Goal: Information Seeking & Learning: Learn about a topic

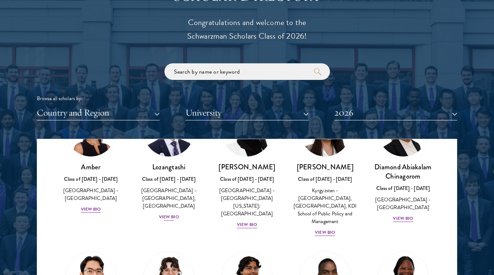
scroll to position [60, 0]
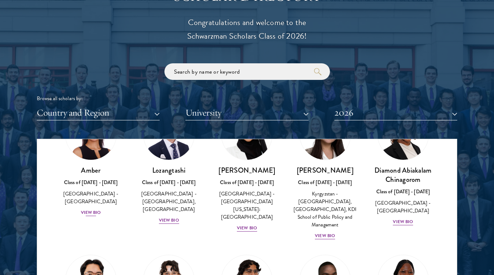
click at [89, 209] on div "View Bio" at bounding box center [91, 212] width 20 height 7
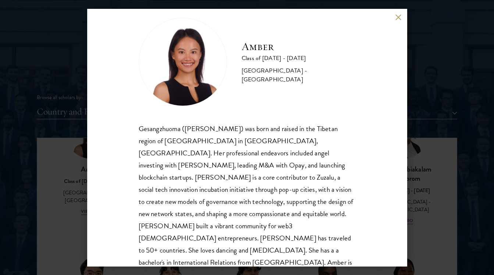
scroll to position [13, 0]
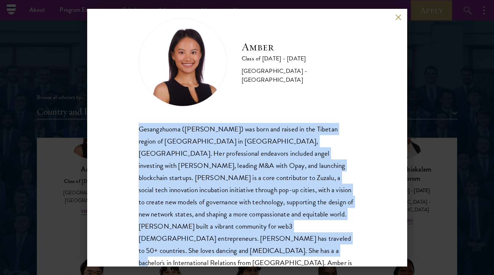
drag, startPoint x: 141, startPoint y: 131, endPoint x: 262, endPoint y: 245, distance: 166.0
click at [263, 245] on div "Amber Class of [DATE] - [DATE] [GEOGRAPHIC_DATA] - [GEOGRAPHIC_DATA] Gesangzhuo…" at bounding box center [247, 137] width 320 height 257
click at [264, 243] on div "Gesangzhuoma ([PERSON_NAME]) was born and raised in the Tibetan region of [GEOG…" at bounding box center [247, 202] width 217 height 158
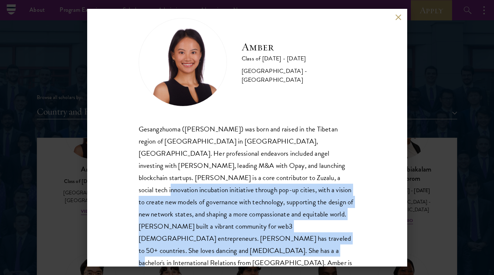
drag, startPoint x: 264, startPoint y: 238, endPoint x: 193, endPoint y: 178, distance: 93.1
click at [193, 178] on div "Gesangzhuoma ([PERSON_NAME]) was born and raised in the Tibetan region of [GEOG…" at bounding box center [247, 202] width 217 height 158
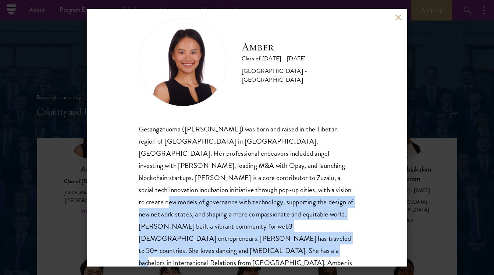
drag, startPoint x: 202, startPoint y: 185, endPoint x: 276, endPoint y: 247, distance: 96.8
click at [276, 247] on div "Amber Class of [DATE] - [DATE] [GEOGRAPHIC_DATA] - [GEOGRAPHIC_DATA] Gesangzhuo…" at bounding box center [247, 137] width 320 height 257
click at [284, 238] on div "Gesangzhuoma ([PERSON_NAME]) was born and raised in the Tibetan region of [GEOG…" at bounding box center [247, 202] width 217 height 158
drag, startPoint x: 311, startPoint y: 180, endPoint x: 312, endPoint y: 239, distance: 59.2
click at [312, 239] on div "Gesangzhuoma ([PERSON_NAME]) was born and raised in the Tibetan region of [GEOG…" at bounding box center [247, 202] width 217 height 158
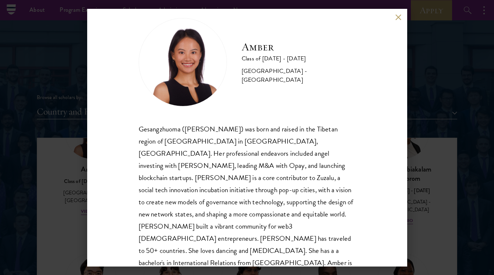
click at [435, 138] on div "Amber Class of [DATE] - [DATE] [GEOGRAPHIC_DATA] - [GEOGRAPHIC_DATA] Gesangzhuo…" at bounding box center [247, 137] width 494 height 275
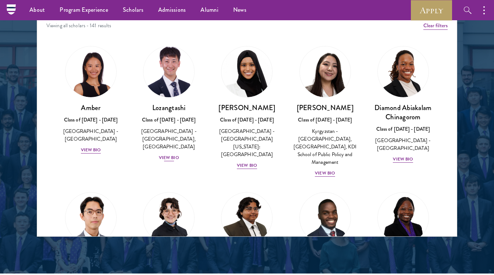
click at [167, 154] on div "View Bio" at bounding box center [169, 157] width 20 height 7
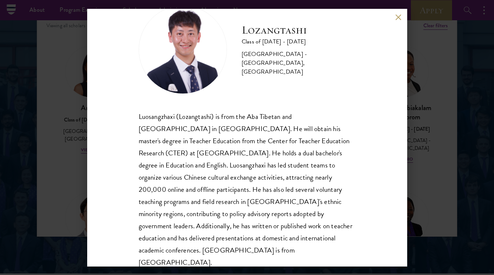
scroll to position [25, 0]
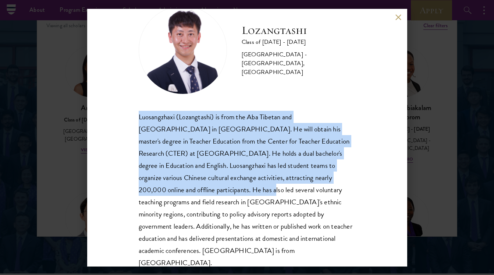
drag, startPoint x: 138, startPoint y: 115, endPoint x: 139, endPoint y: 189, distance: 73.6
click at [139, 189] on div "Lozangtashi Class of [DATE] - [DATE] [GEOGRAPHIC_DATA] - [GEOGRAPHIC_DATA], [GE…" at bounding box center [247, 137] width 320 height 257
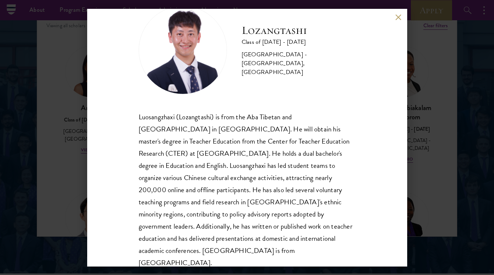
click at [143, 186] on div "Luosangzhaxi (Lozangtashi) is from the Aba Tibetan and [GEOGRAPHIC_DATA] in [GE…" at bounding box center [247, 190] width 217 height 158
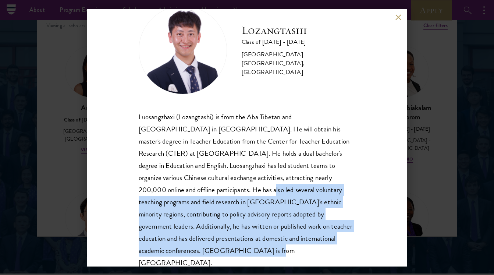
drag, startPoint x: 140, startPoint y: 188, endPoint x: 168, endPoint y: 248, distance: 65.8
click at [168, 248] on div "Lozangtashi Class of [DATE] - [DATE] [GEOGRAPHIC_DATA] - [GEOGRAPHIC_DATA], [GE…" at bounding box center [247, 137] width 320 height 257
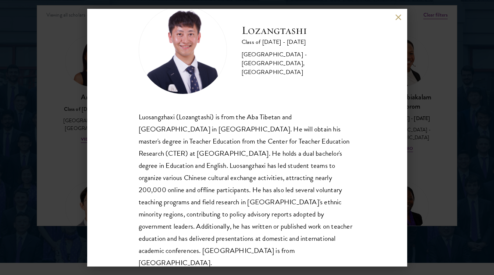
click at [436, 180] on div "Lozangtashi Class of [DATE] - [DATE] [GEOGRAPHIC_DATA] - [GEOGRAPHIC_DATA], [GE…" at bounding box center [247, 137] width 494 height 275
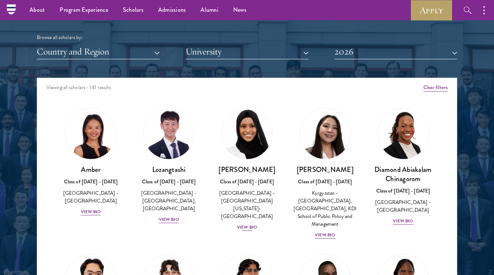
scroll to position [878, 0]
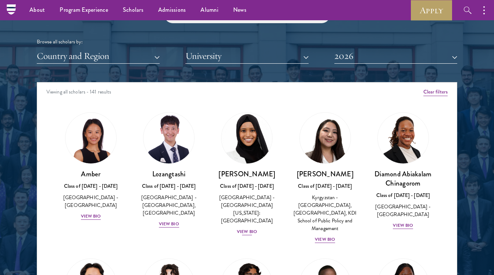
click at [244, 217] on div "[PERSON_NAME] Class of [DATE] - [DATE] [GEOGRAPHIC_DATA] - [GEOGRAPHIC_DATA][US…" at bounding box center [246, 202] width 63 height 67
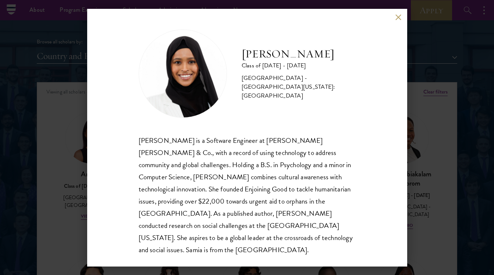
scroll to position [1, 0]
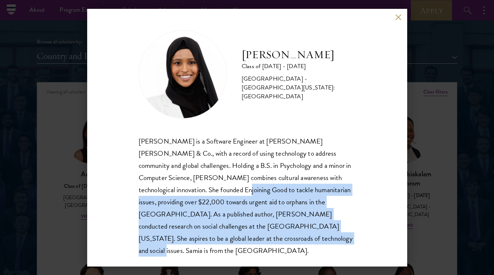
drag, startPoint x: 241, startPoint y: 235, endPoint x: 160, endPoint y: 189, distance: 92.9
click at [160, 189] on div "[PERSON_NAME] is a Software Engineer at [PERSON_NAME] [PERSON_NAME] & Co., with…" at bounding box center [247, 195] width 217 height 121
drag, startPoint x: 159, startPoint y: 191, endPoint x: 212, endPoint y: 246, distance: 76.7
click at [212, 246] on div "[PERSON_NAME] Class of [DATE] - [DATE] [GEOGRAPHIC_DATA] - [GEOGRAPHIC_DATA][US…" at bounding box center [247, 137] width 320 height 257
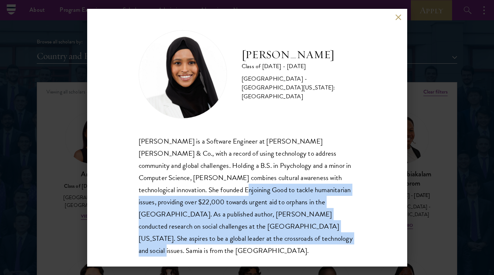
click at [398, 15] on button at bounding box center [398, 17] width 6 height 6
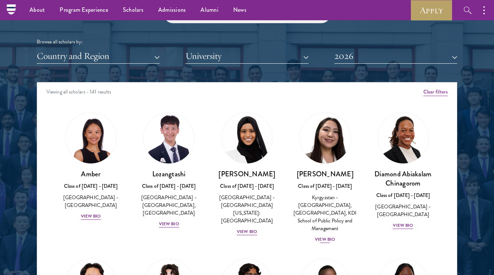
click at [320, 236] on div "View Bio" at bounding box center [325, 239] width 20 height 7
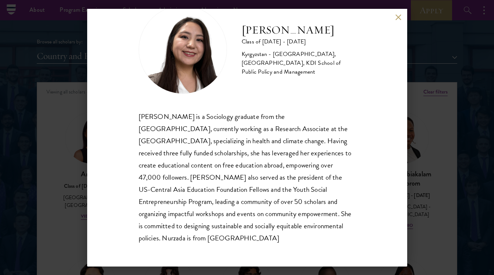
scroll to position [25, 0]
click at [396, 18] on button at bounding box center [398, 17] width 6 height 6
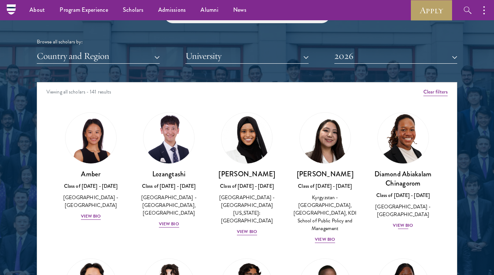
scroll to position [30, 0]
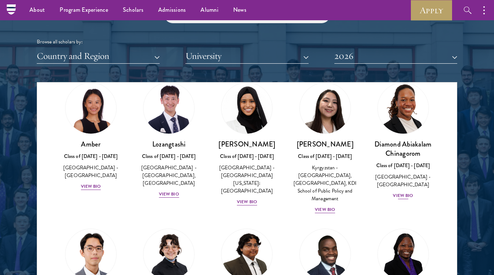
click at [406, 188] on div "Diamond Abiakalam [GEOGRAPHIC_DATA] Class of [DATE] - [DATE] [GEOGRAPHIC_DATA] …" at bounding box center [402, 169] width 63 height 60
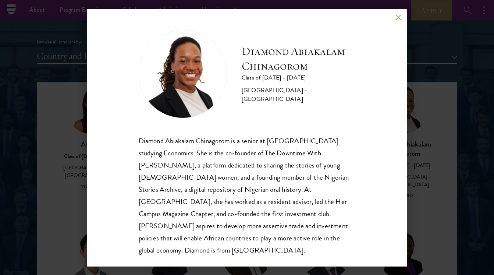
scroll to position [1, 0]
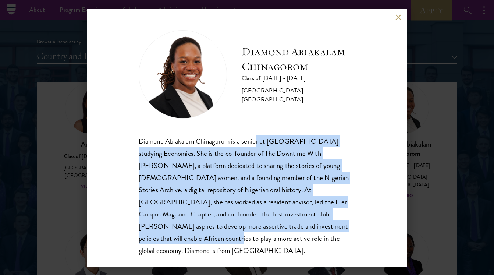
drag, startPoint x: 256, startPoint y: 136, endPoint x: 300, endPoint y: 220, distance: 95.3
click at [300, 221] on div "Diamond Abiakalam Chinagorom is a senior at [GEOGRAPHIC_DATA] studying Economic…" at bounding box center [247, 195] width 217 height 121
click at [400, 17] on button at bounding box center [398, 17] width 6 height 6
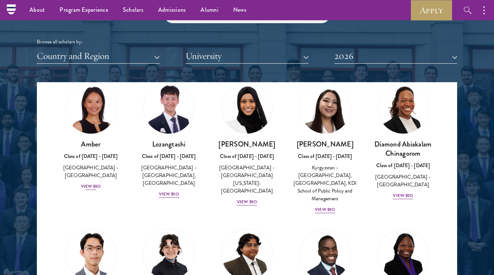
click at [93, 183] on div "View Bio" at bounding box center [91, 186] width 20 height 7
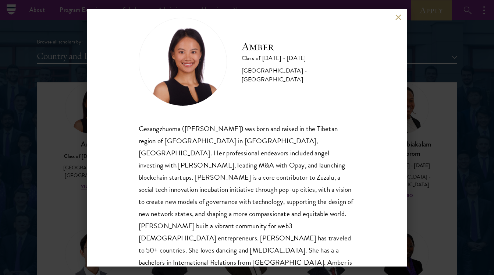
scroll to position [13, 0]
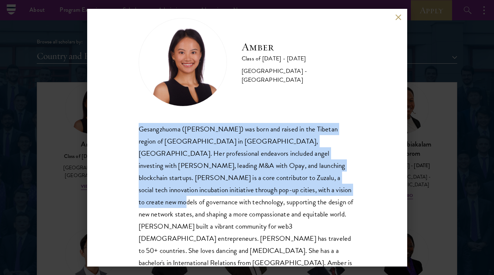
drag, startPoint x: 136, startPoint y: 125, endPoint x: 216, endPoint y: 190, distance: 102.7
click at [216, 190] on div "Amber Class of [DATE] - [DATE] [GEOGRAPHIC_DATA] - [GEOGRAPHIC_DATA] Gesangzhuo…" at bounding box center [247, 137] width 320 height 257
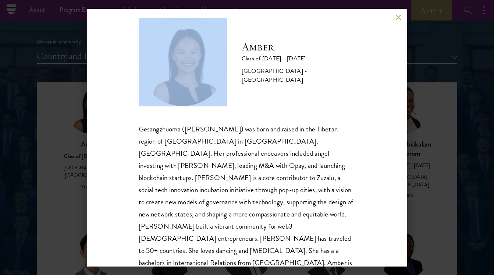
click at [395, 15] on div "Amber Class of [DATE] - [DATE] [GEOGRAPHIC_DATA] - [GEOGRAPHIC_DATA] Gesangzhuo…" at bounding box center [247, 137] width 320 height 257
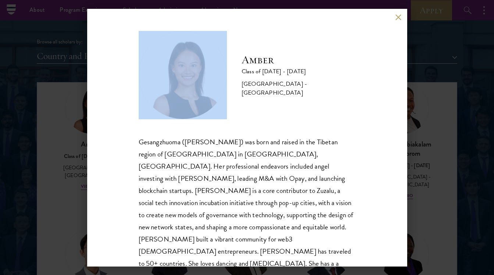
click at [400, 18] on button at bounding box center [398, 17] width 6 height 6
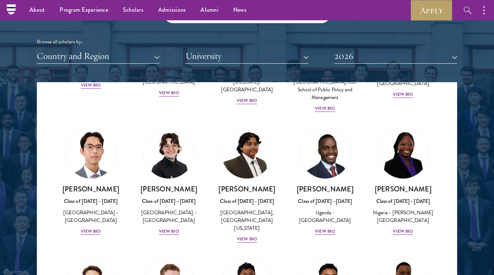
scroll to position [145, 0]
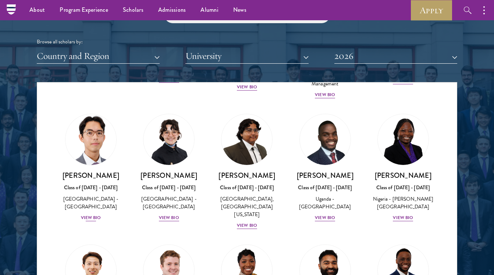
click at [88, 214] on div "View Bio" at bounding box center [91, 217] width 20 height 7
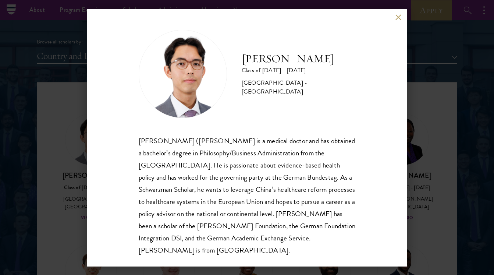
scroll to position [1, 0]
click at [397, 17] on button at bounding box center [398, 17] width 6 height 6
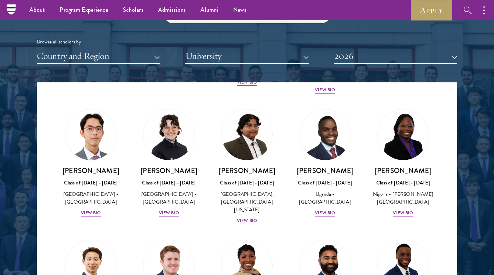
scroll to position [176, 0]
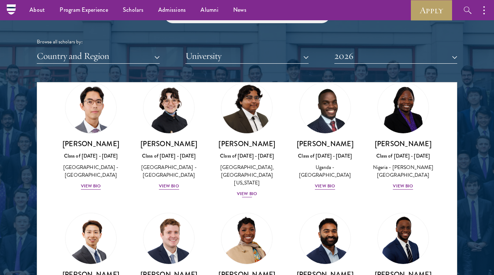
click at [251, 192] on div "View Bio" at bounding box center [247, 193] width 20 height 7
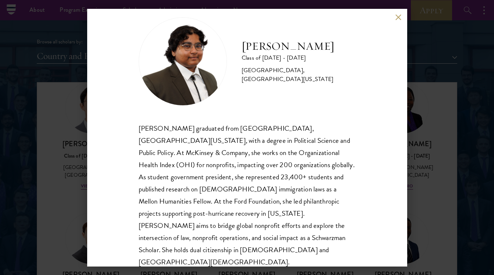
scroll to position [13, 0]
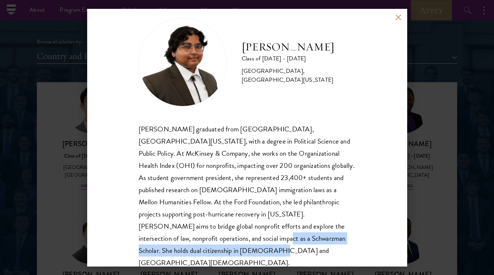
drag, startPoint x: 307, startPoint y: 245, endPoint x: 318, endPoint y: 225, distance: 23.4
click at [318, 225] on div "[PERSON_NAME] Class of [DATE] - [DATE] [GEOGRAPHIC_DATA] - [GEOGRAPHIC_DATA], […" at bounding box center [247, 137] width 320 height 257
click at [398, 15] on button at bounding box center [398, 17] width 6 height 6
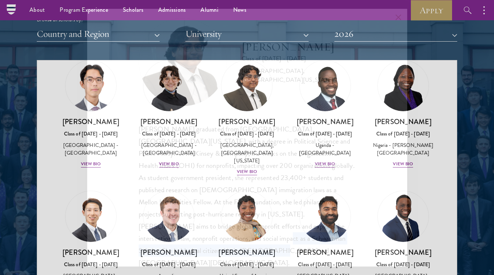
scroll to position [907, 0]
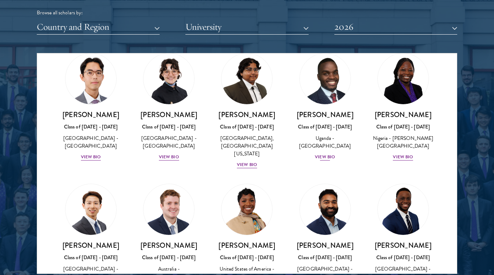
click at [323, 160] on div "View Bio" at bounding box center [325, 156] width 20 height 7
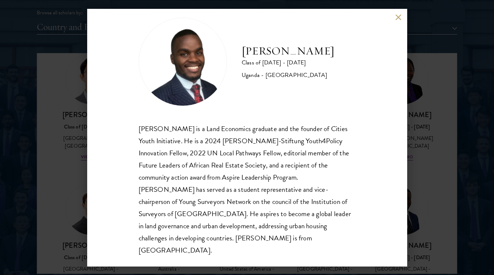
scroll to position [13, 0]
click at [398, 15] on button at bounding box center [398, 17] width 6 height 6
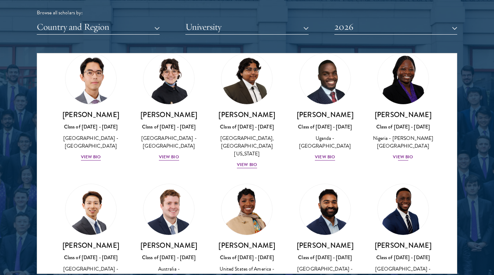
click at [402, 160] on div "View Bio" at bounding box center [403, 156] width 20 height 7
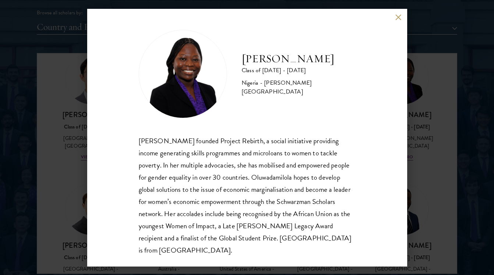
scroll to position [1, 0]
click at [400, 16] on button at bounding box center [398, 17] width 6 height 6
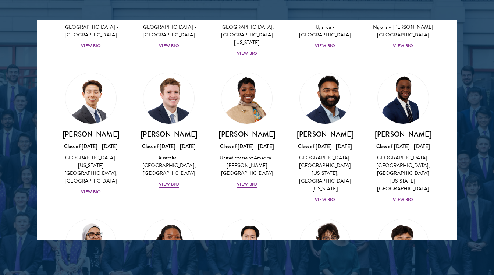
scroll to position [265, 0]
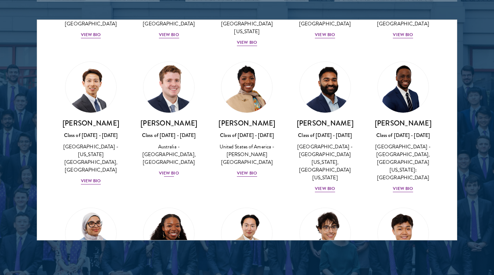
click at [163, 171] on div "View Bio" at bounding box center [169, 173] width 20 height 7
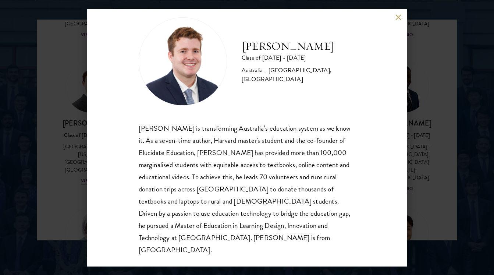
scroll to position [13, 0]
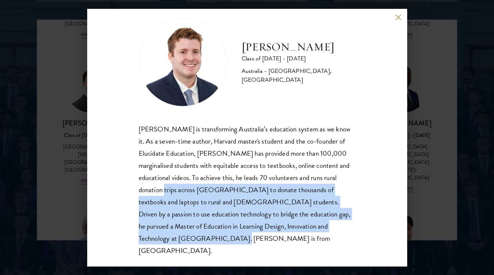
drag, startPoint x: 193, startPoint y: 245, endPoint x: 148, endPoint y: 186, distance: 73.7
click at [148, 186] on div "[PERSON_NAME] Class of [DATE] - [DATE] [GEOGRAPHIC_DATA] - [GEOGRAPHIC_DATA], […" at bounding box center [247, 137] width 320 height 257
click at [396, 15] on button at bounding box center [398, 17] width 6 height 6
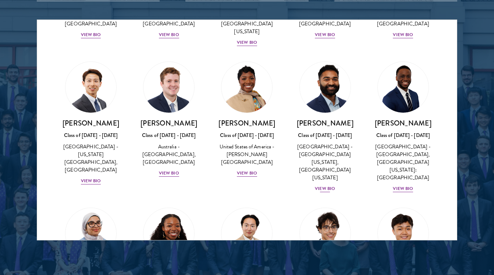
click at [327, 166] on div "[PERSON_NAME] Class of [DATE] - [DATE] [GEOGRAPHIC_DATA] - [GEOGRAPHIC_DATA][US…" at bounding box center [324, 155] width 63 height 74
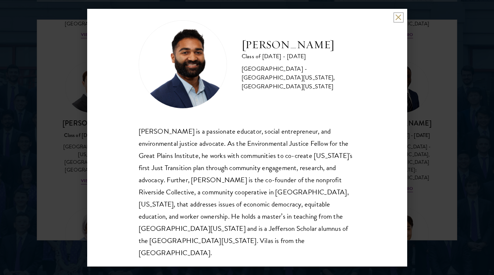
scroll to position [13, 0]
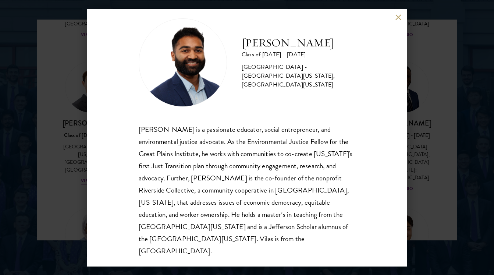
click at [432, 173] on div "[PERSON_NAME] Class of [DATE] - [DATE] [GEOGRAPHIC_DATA] - [GEOGRAPHIC_DATA][US…" at bounding box center [247, 137] width 494 height 275
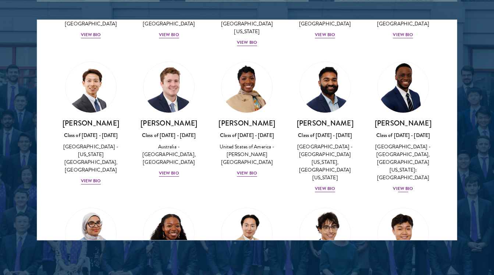
scroll to position [278, 0]
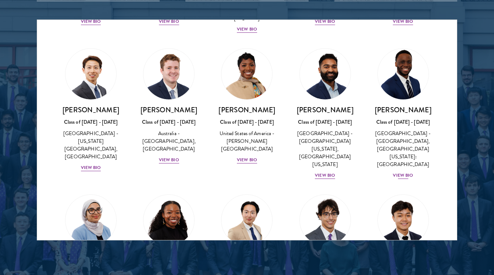
click at [405, 172] on div "View Bio" at bounding box center [403, 175] width 20 height 7
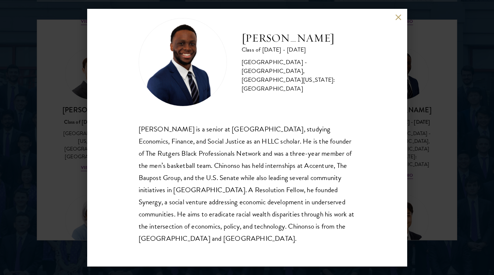
click at [331, 207] on div "[PERSON_NAME] is a senior at [GEOGRAPHIC_DATA], studying Economics, Finance, an…" at bounding box center [247, 183] width 217 height 121
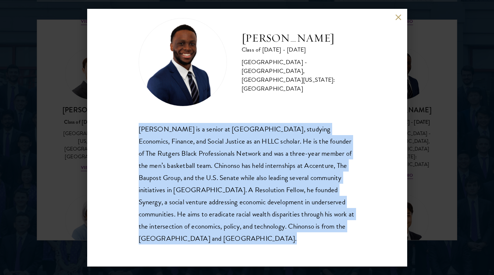
click at [331, 207] on div "[PERSON_NAME] is a senior at [GEOGRAPHIC_DATA], studying Economics, Finance, an…" at bounding box center [247, 183] width 217 height 121
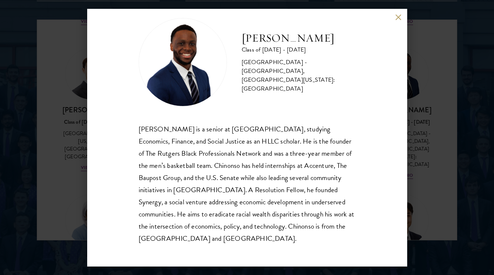
click at [424, 199] on div "[PERSON_NAME] Class of [DATE] - [DATE] [GEOGRAPHIC_DATA] - [GEOGRAPHIC_DATA], […" at bounding box center [247, 137] width 494 height 275
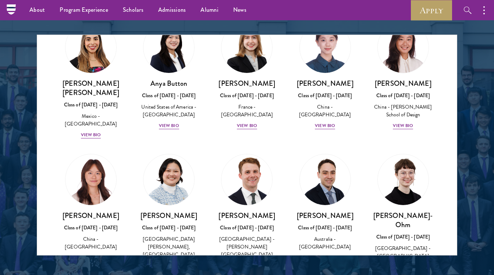
scroll to position [620, 0]
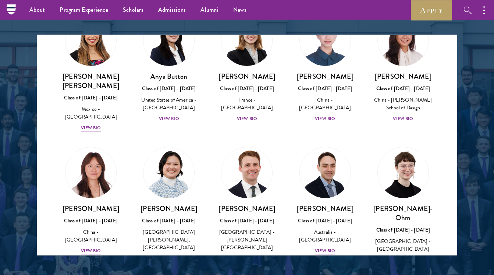
click at [249, 213] on div "[PERSON_NAME] Class of [DATE] - [DATE] [GEOGRAPHIC_DATA] - [PERSON_NAME][GEOGRA…" at bounding box center [246, 233] width 63 height 59
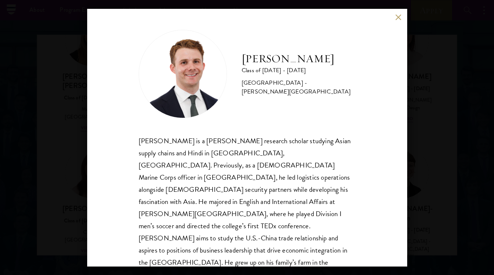
click at [249, 217] on div "[PERSON_NAME] is a [PERSON_NAME] research scholar studying Asian supply chains …" at bounding box center [247, 208] width 217 height 146
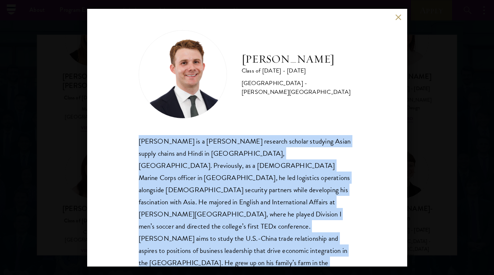
click at [249, 217] on div "[PERSON_NAME] is a [PERSON_NAME] research scholar studying Asian supply chains …" at bounding box center [247, 208] width 217 height 146
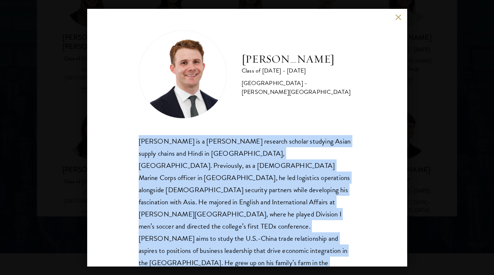
scroll to position [965, 0]
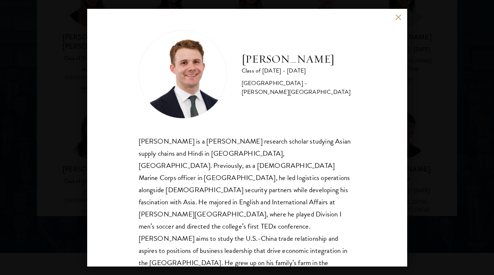
click at [435, 178] on div "[PERSON_NAME] Class of [DATE] - [DATE] [GEOGRAPHIC_DATA] - [PERSON_NAME][GEOGRA…" at bounding box center [247, 137] width 494 height 275
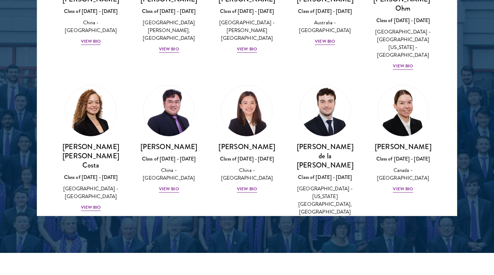
scroll to position [669, 0]
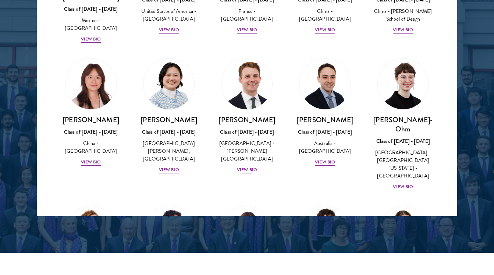
click at [243, 166] on div "View Bio" at bounding box center [247, 169] width 20 height 7
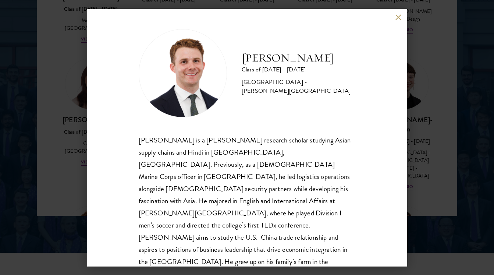
scroll to position [1, 0]
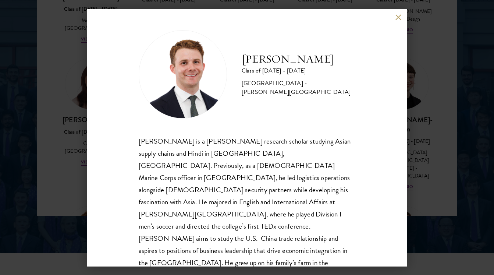
click at [428, 170] on div "[PERSON_NAME] Class of [DATE] - [DATE] [GEOGRAPHIC_DATA] - [PERSON_NAME][GEOGRA…" at bounding box center [247, 137] width 494 height 275
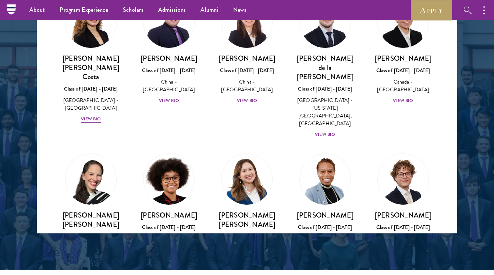
scroll to position [899, 0]
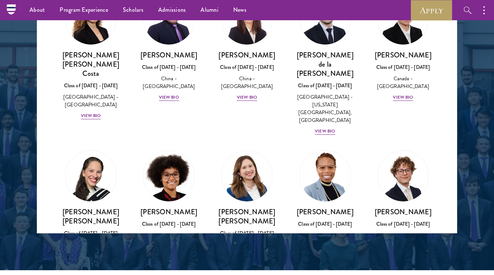
click at [324, 207] on div "[PERSON_NAME] Class of [DATE] - [DATE] [GEOGRAPHIC_DATA] - [GEOGRAPHIC_DATA] Vi…" at bounding box center [324, 232] width 63 height 51
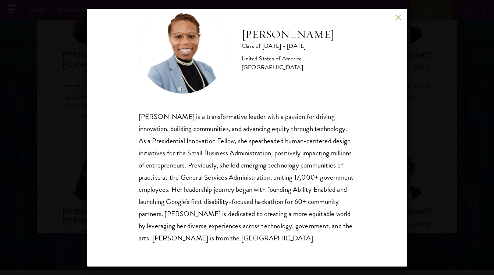
scroll to position [25, 0]
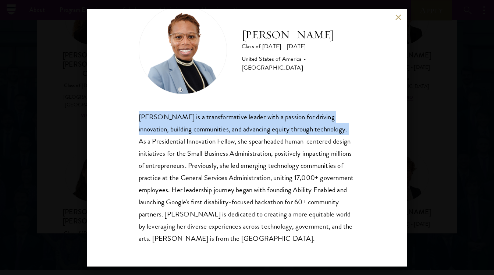
drag, startPoint x: 339, startPoint y: 110, endPoint x: 319, endPoint y: 127, distance: 26.1
click at [319, 127] on div "[PERSON_NAME] Class of [DATE] - [DATE] [GEOGRAPHIC_DATA] - [GEOGRAPHIC_DATA] [P…" at bounding box center [247, 125] width 217 height 239
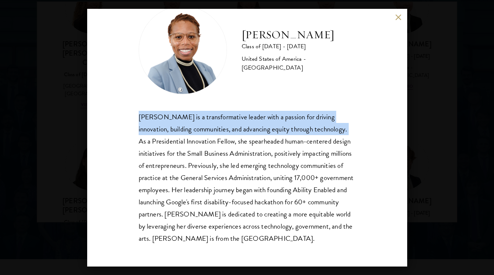
scroll to position [961, 0]
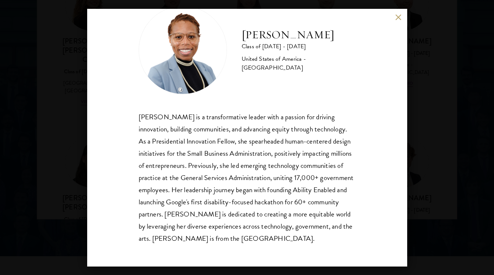
click at [415, 152] on div "[PERSON_NAME] Class of [DATE] - [DATE] [GEOGRAPHIC_DATA] - [GEOGRAPHIC_DATA] [P…" at bounding box center [247, 137] width 494 height 275
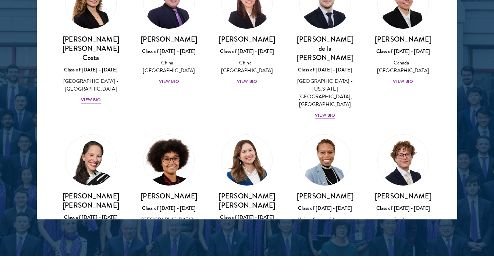
scroll to position [901, 0]
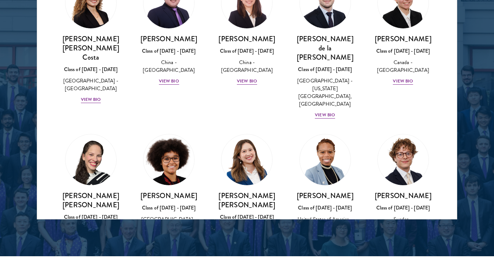
click at [402, 234] on div "View Bio" at bounding box center [403, 237] width 20 height 7
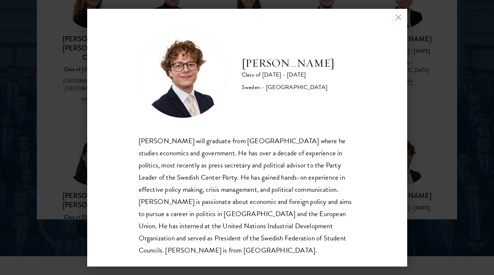
scroll to position [1, 0]
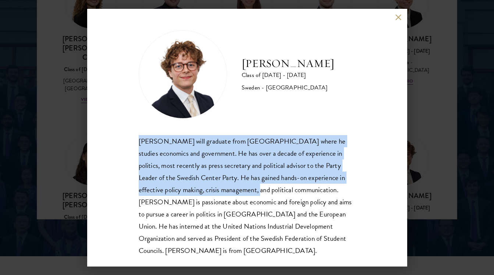
drag, startPoint x: 343, startPoint y: 132, endPoint x: 207, endPoint y: 184, distance: 145.8
click at [207, 184] on div "[PERSON_NAME] Class of [DATE] - [DATE] [GEOGRAPHIC_DATA] - [GEOGRAPHIC_DATA] [P…" at bounding box center [247, 143] width 217 height 226
click at [197, 188] on div "[PERSON_NAME] will graduate from [GEOGRAPHIC_DATA] where he studies economics a…" at bounding box center [247, 195] width 217 height 121
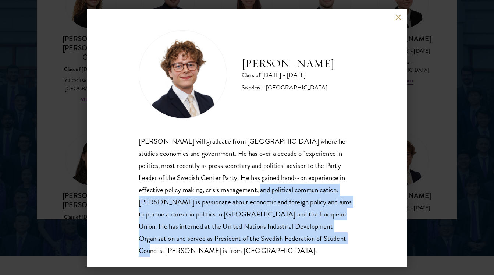
drag, startPoint x: 207, startPoint y: 188, endPoint x: 263, endPoint y: 234, distance: 72.8
click at [263, 234] on div "[PERSON_NAME] will graduate from [GEOGRAPHIC_DATA] where he studies economics a…" at bounding box center [247, 195] width 217 height 121
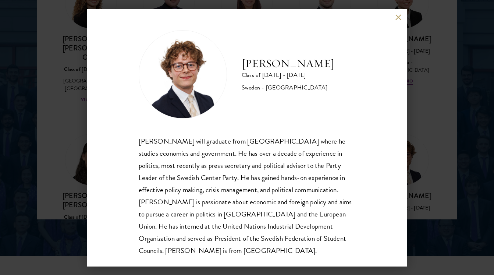
click at [439, 171] on div "[PERSON_NAME] Class of [DATE] - [DATE] [GEOGRAPHIC_DATA] - [GEOGRAPHIC_DATA] [P…" at bounding box center [247, 137] width 494 height 275
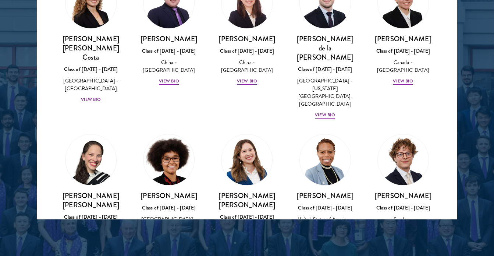
click at [398, 234] on div "View Bio" at bounding box center [403, 237] width 20 height 7
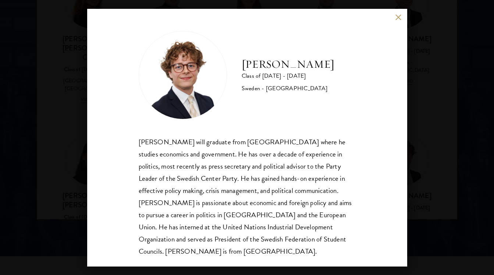
click at [410, 163] on div "[PERSON_NAME] Class of [DATE] - [DATE] [GEOGRAPHIC_DATA] - [GEOGRAPHIC_DATA] [P…" at bounding box center [247, 137] width 494 height 275
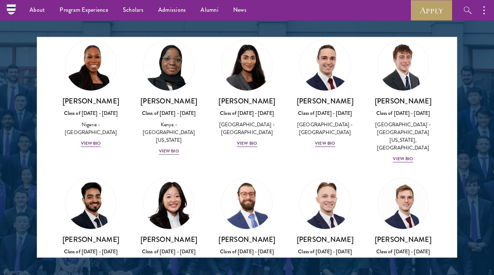
scroll to position [3010, 0]
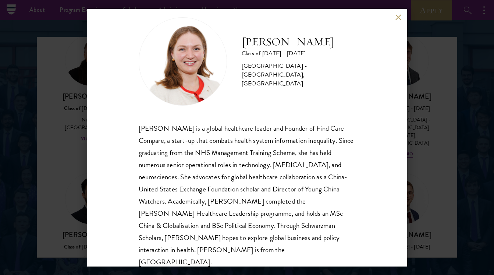
scroll to position [17, 0]
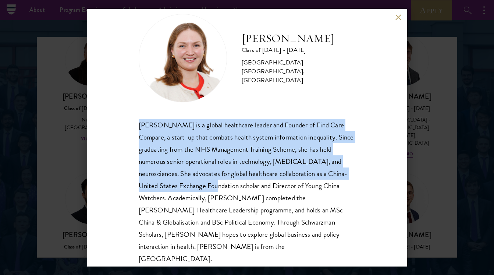
drag, startPoint x: 134, startPoint y: 121, endPoint x: 172, endPoint y: 188, distance: 77.7
click at [172, 188] on div "[PERSON_NAME] Class of [DATE] - [DATE] [GEOGRAPHIC_DATA] - [GEOGRAPHIC_DATA], […" at bounding box center [247, 137] width 320 height 257
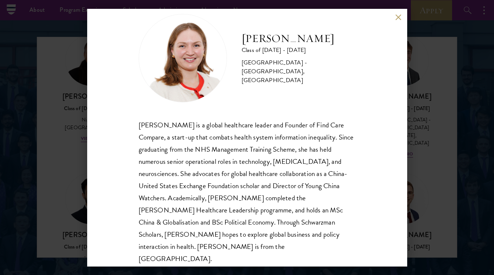
click at [173, 188] on div "[PERSON_NAME] is a global healthcare leader and Founder of Find Care Compare, a…" at bounding box center [247, 192] width 217 height 146
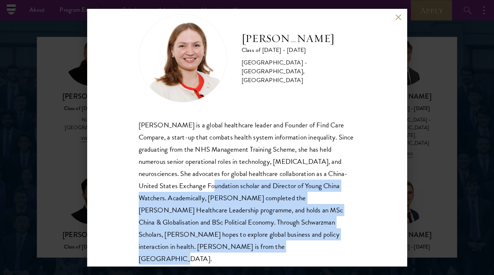
drag, startPoint x: 167, startPoint y: 182, endPoint x: 197, endPoint y: 246, distance: 70.6
click at [197, 246] on div "[PERSON_NAME] is a global healthcare leader and Founder of Find Care Compare, a…" at bounding box center [247, 192] width 217 height 146
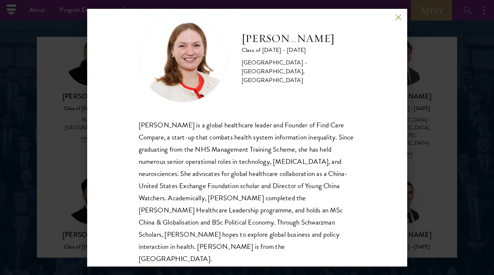
click at [71, 190] on div "[PERSON_NAME] Class of [DATE] - [DATE] [GEOGRAPHIC_DATA] - [GEOGRAPHIC_DATA], […" at bounding box center [247, 137] width 494 height 275
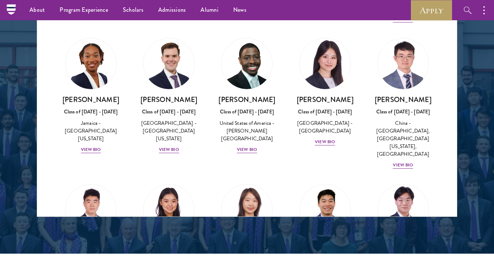
scroll to position [960, 0]
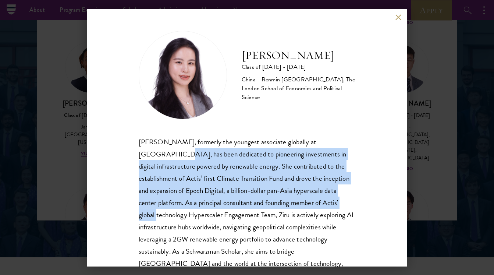
drag, startPoint x: 129, startPoint y: 147, endPoint x: 151, endPoint y: 215, distance: 71.3
click at [152, 214] on div "[PERSON_NAME] Class of [DATE] - [DATE] [GEOGRAPHIC_DATA] - Renmin [GEOGRAPHIC_D…" at bounding box center [247, 137] width 320 height 257
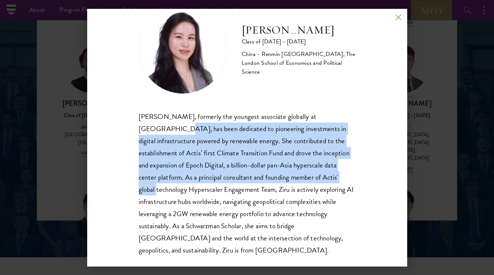
scroll to position [25, 0]
click at [134, 162] on div "[PERSON_NAME] Class of [DATE] - [DATE] [GEOGRAPHIC_DATA] - Renmin [GEOGRAPHIC_D…" at bounding box center [247, 137] width 320 height 257
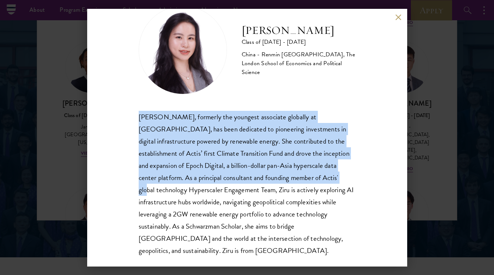
drag, startPoint x: 135, startPoint y: 124, endPoint x: 140, endPoint y: 191, distance: 67.5
click at [140, 191] on div "[PERSON_NAME] Class of [DATE] - [DATE] [GEOGRAPHIC_DATA] - Renmin [GEOGRAPHIC_D…" at bounding box center [247, 137] width 320 height 257
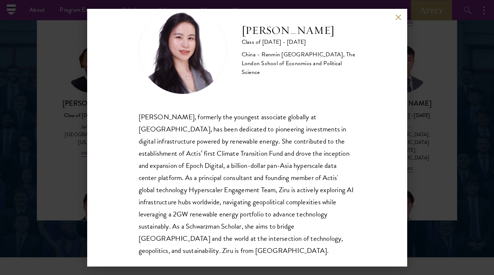
click at [441, 146] on div "[PERSON_NAME] Class of [DATE] - [DATE] [GEOGRAPHIC_DATA] - Renmin [GEOGRAPHIC_D…" at bounding box center [247, 137] width 494 height 275
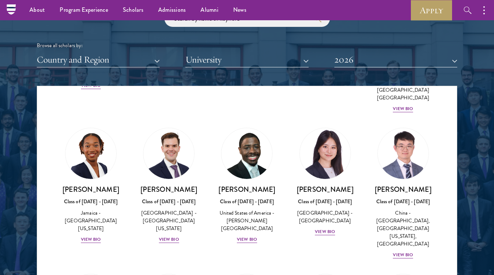
scroll to position [3624, 0]
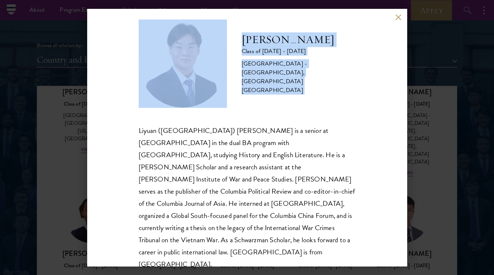
scroll to position [13, 0]
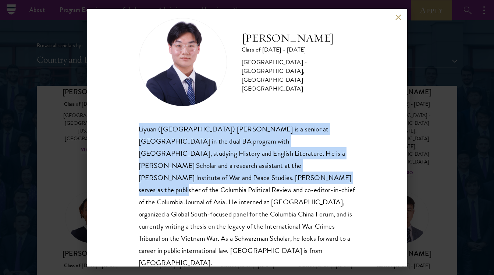
drag, startPoint x: 334, startPoint y: 124, endPoint x: 154, endPoint y: 181, distance: 187.8
click at [154, 181] on div "[PERSON_NAME] Class of [DATE] - [DATE] [GEOGRAPHIC_DATA] - [GEOGRAPHIC_DATA], […" at bounding box center [247, 143] width 217 height 251
click at [154, 181] on div "Liyuan ([GEOGRAPHIC_DATA]) [PERSON_NAME] is a senior at [GEOGRAPHIC_DATA] in th…" at bounding box center [247, 196] width 217 height 146
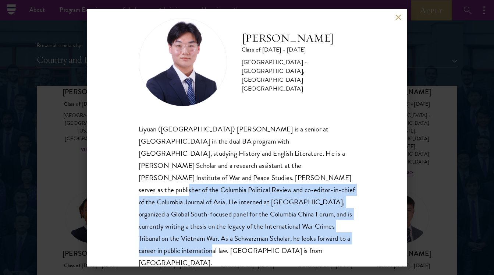
drag, startPoint x: 154, startPoint y: 178, endPoint x: 220, endPoint y: 247, distance: 94.7
click at [220, 247] on div "[PERSON_NAME] Class of [DATE] - [DATE] [GEOGRAPHIC_DATA] - [GEOGRAPHIC_DATA], […" at bounding box center [247, 137] width 320 height 257
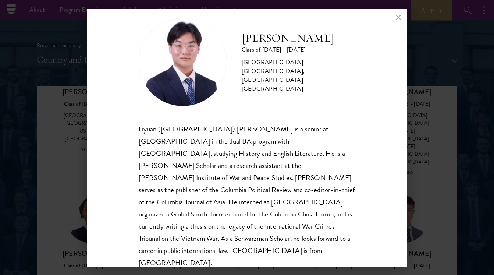
click at [230, 239] on div "Liyuan ([GEOGRAPHIC_DATA]) [PERSON_NAME] is a senior at [GEOGRAPHIC_DATA] in th…" at bounding box center [247, 196] width 217 height 146
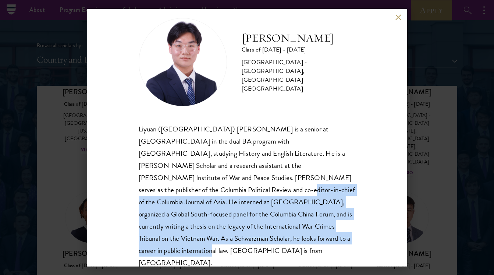
drag, startPoint x: 230, startPoint y: 238, endPoint x: 286, endPoint y: 177, distance: 82.8
click at [286, 177] on div "Liyuan ([GEOGRAPHIC_DATA]) [PERSON_NAME] is a senior at [GEOGRAPHIC_DATA] in th…" at bounding box center [247, 196] width 217 height 146
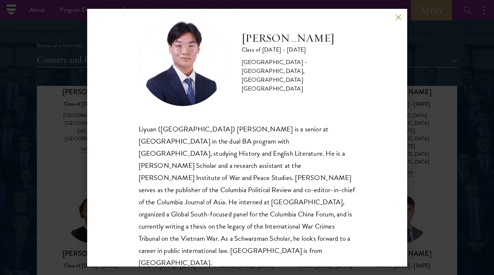
click at [426, 141] on div "[PERSON_NAME] Class of [DATE] - [DATE] [GEOGRAPHIC_DATA] - [GEOGRAPHIC_DATA], […" at bounding box center [247, 137] width 494 height 275
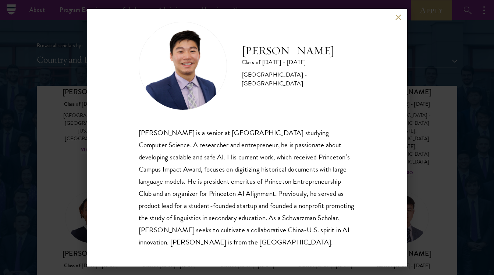
scroll to position [10, 0]
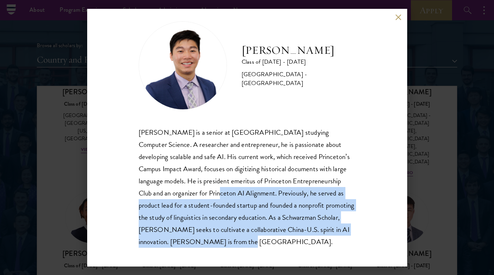
drag, startPoint x: 238, startPoint y: 241, endPoint x: 147, endPoint y: 188, distance: 105.0
click at [147, 188] on div "[PERSON_NAME] is a senior at [GEOGRAPHIC_DATA] studying Computer Science. A res…" at bounding box center [247, 186] width 217 height 121
drag, startPoint x: 148, startPoint y: 191, endPoint x: 197, endPoint y: 237, distance: 67.1
click at [197, 237] on div "[PERSON_NAME] is a senior at [GEOGRAPHIC_DATA] studying Computer Science. A res…" at bounding box center [247, 186] width 217 height 121
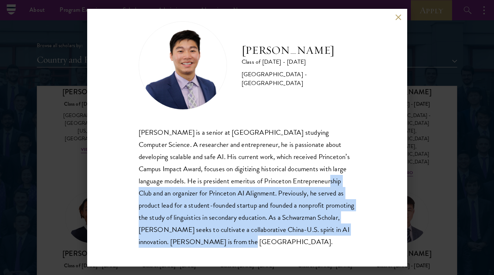
drag, startPoint x: 264, startPoint y: 181, endPoint x: 263, endPoint y: 246, distance: 65.5
click at [263, 246] on div "[PERSON_NAME] is a senior at [GEOGRAPHIC_DATA] studying Computer Science. A res…" at bounding box center [247, 186] width 217 height 121
click at [399, 17] on button at bounding box center [398, 17] width 6 height 6
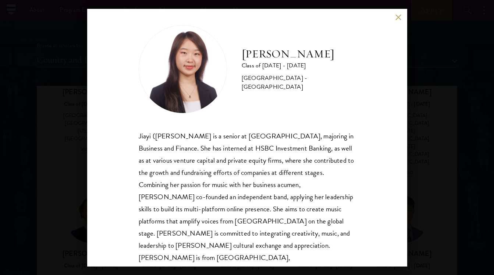
scroll to position [6, 0]
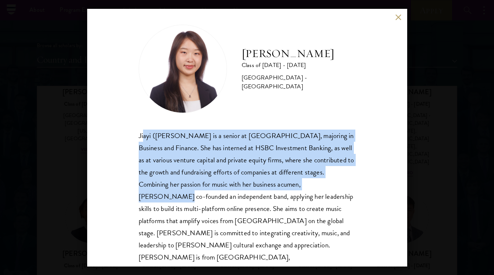
drag, startPoint x: 142, startPoint y: 131, endPoint x: 133, endPoint y: 191, distance: 60.2
click at [133, 191] on div "[PERSON_NAME] Class of [DATE] - [DATE] [GEOGRAPHIC_DATA] - [GEOGRAPHIC_DATA] [P…" at bounding box center [247, 137] width 320 height 257
click at [137, 195] on div "[PERSON_NAME] Class of [DATE] - [DATE] [GEOGRAPHIC_DATA] - [GEOGRAPHIC_DATA] [P…" at bounding box center [247, 137] width 320 height 257
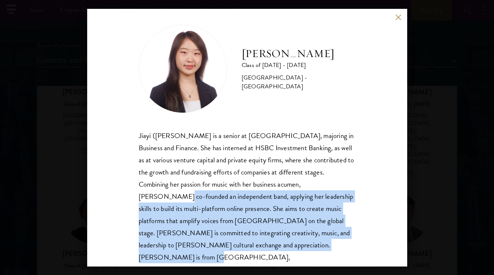
drag, startPoint x: 139, startPoint y: 193, endPoint x: 169, endPoint y: 258, distance: 71.4
click at [169, 258] on div "[PERSON_NAME] Class of [DATE] - [DATE] [GEOGRAPHIC_DATA] - [GEOGRAPHIC_DATA] [P…" at bounding box center [247, 137] width 320 height 257
click at [398, 16] on button at bounding box center [398, 17] width 6 height 6
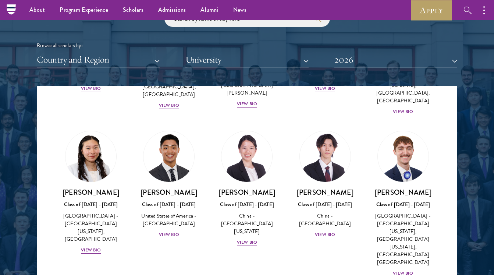
scroll to position [3517, 0]
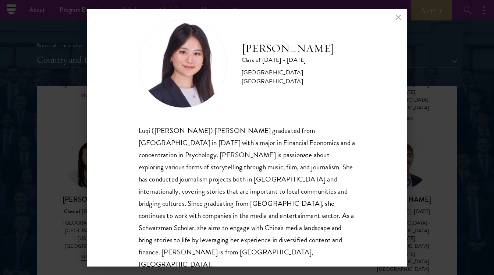
scroll to position [13, 0]
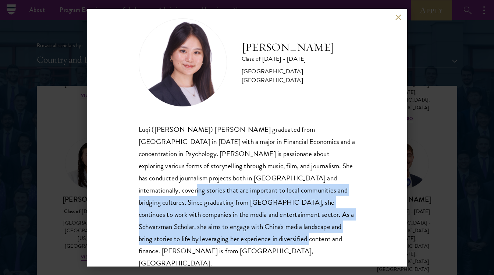
drag, startPoint x: 214, startPoint y: 244, endPoint x: 300, endPoint y: 174, distance: 111.4
click at [300, 174] on div "Luqi ([PERSON_NAME]) [PERSON_NAME] graduated from [GEOGRAPHIC_DATA] in [DATE] w…" at bounding box center [247, 196] width 217 height 146
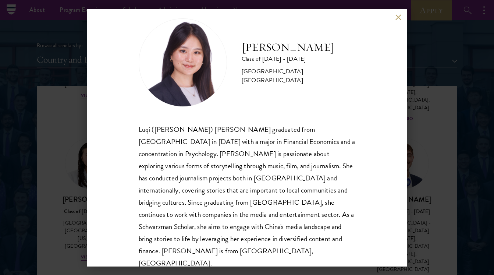
click at [281, 174] on div "Luqi ([PERSON_NAME]) [PERSON_NAME] graduated from [GEOGRAPHIC_DATA] in [DATE] w…" at bounding box center [247, 196] width 217 height 146
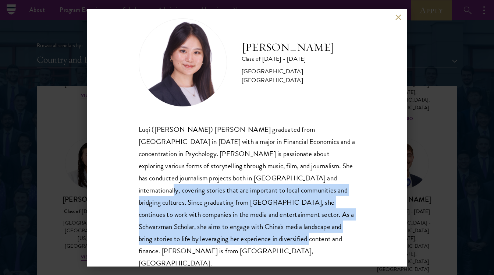
drag, startPoint x: 277, startPoint y: 174, endPoint x: 292, endPoint y: 234, distance: 61.5
click at [292, 234] on div "Luqi ([PERSON_NAME]) [PERSON_NAME] graduated from [GEOGRAPHIC_DATA] in [DATE] w…" at bounding box center [247, 196] width 217 height 146
click at [400, 15] on button at bounding box center [398, 17] width 6 height 6
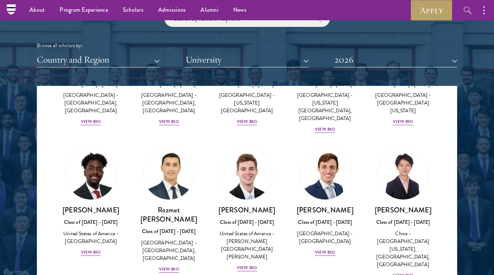
scroll to position [3455, 0]
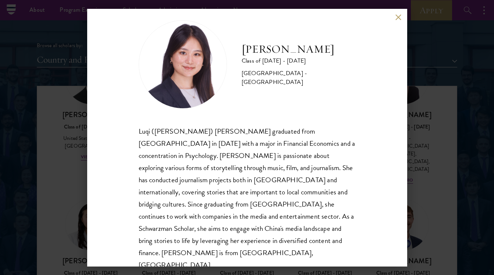
scroll to position [12, 0]
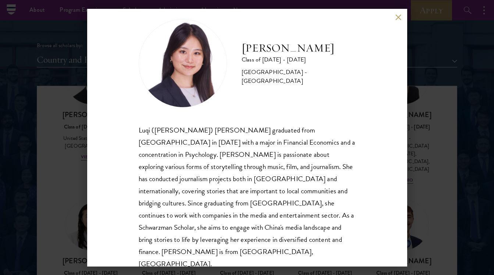
click at [414, 228] on div "[PERSON_NAME] Class of [DATE] - [DATE] [GEOGRAPHIC_DATA] - [GEOGRAPHIC_DATA] Lu…" at bounding box center [247, 137] width 494 height 275
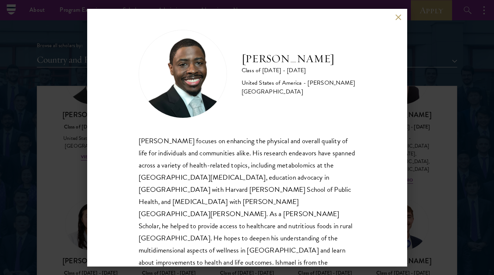
scroll to position [1, 0]
click at [425, 195] on div "[PERSON_NAME] Class of [DATE] - [DATE] [GEOGRAPHIC_DATA] - [PERSON_NAME][GEOGRA…" at bounding box center [247, 137] width 494 height 275
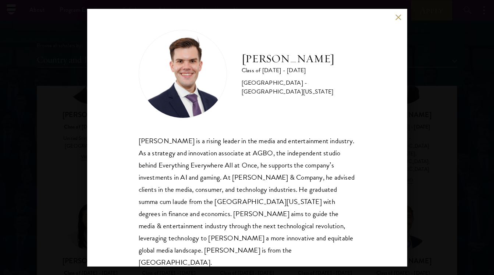
click at [420, 152] on div "[PERSON_NAME] Class of [DATE] - [DATE] [GEOGRAPHIC_DATA] - [GEOGRAPHIC_DATA][US…" at bounding box center [247, 137] width 494 height 275
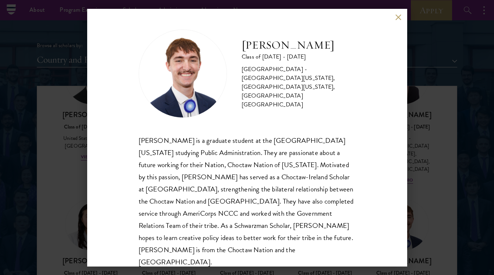
scroll to position [1, 0]
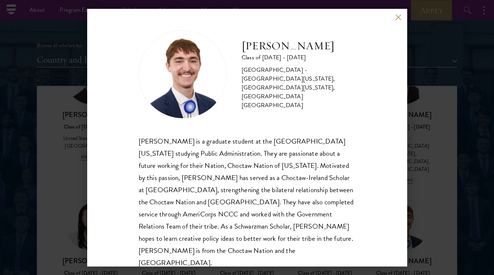
click at [441, 190] on div "[PERSON_NAME] Class of [DATE] - [DATE] [GEOGRAPHIC_DATA] - [GEOGRAPHIC_DATA][US…" at bounding box center [247, 137] width 494 height 275
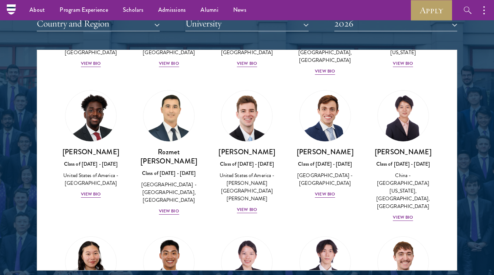
scroll to position [866, 0]
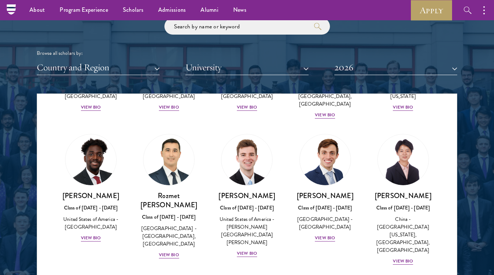
click at [255, 68] on button "University" at bounding box center [246, 67] width 123 height 15
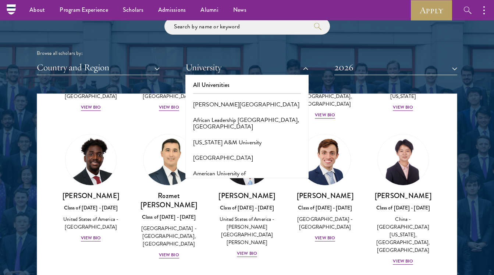
click at [124, 66] on button "Country and Region" at bounding box center [98, 67] width 123 height 15
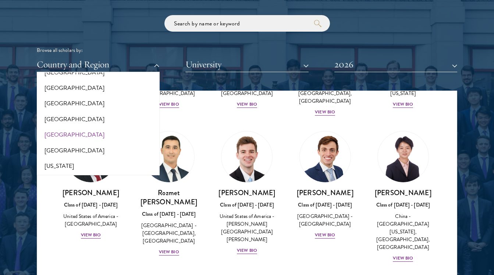
scroll to position [345, 0]
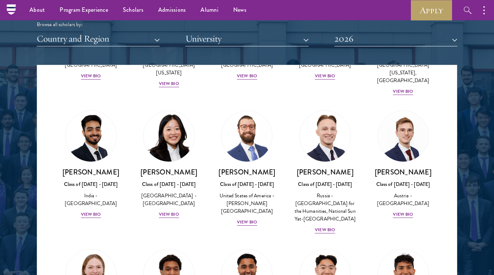
scroll to position [3093, 0]
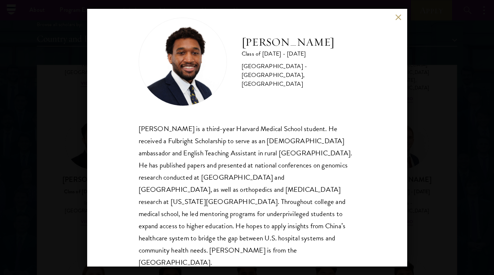
scroll to position [13, 0]
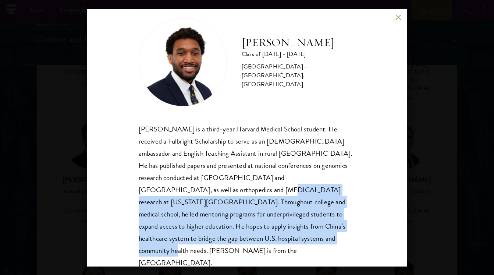
drag, startPoint x: 173, startPoint y: 238, endPoint x: 145, endPoint y: 191, distance: 54.5
click at [145, 192] on div "[PERSON_NAME] is a third-year Harvard Medical School student. He received a Ful…" at bounding box center [247, 196] width 217 height 146
click at [145, 183] on div "[PERSON_NAME] is a third-year Harvard Medical School student. He received a Ful…" at bounding box center [247, 196] width 217 height 146
drag, startPoint x: 145, startPoint y: 184, endPoint x: 175, endPoint y: 232, distance: 57.0
click at [175, 232] on div "[PERSON_NAME] is a third-year Harvard Medical School student. He received a Ful…" at bounding box center [247, 196] width 217 height 146
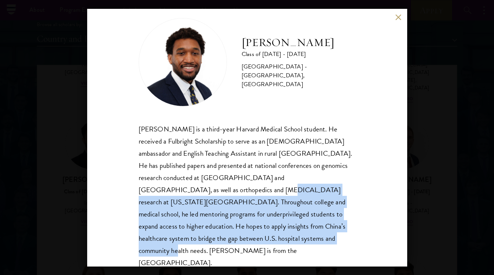
click at [400, 19] on button at bounding box center [398, 17] width 6 height 6
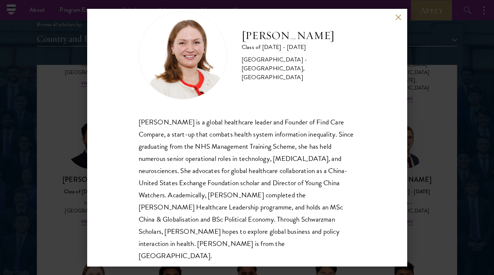
scroll to position [21, 0]
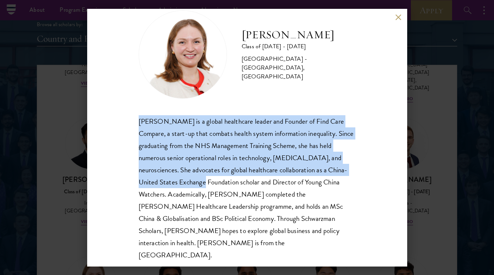
drag, startPoint x: 135, startPoint y: 119, endPoint x: 160, endPoint y: 182, distance: 67.8
click at [160, 182] on div "[PERSON_NAME] Class of [DATE] - [DATE] [GEOGRAPHIC_DATA] - [GEOGRAPHIC_DATA], […" at bounding box center [247, 137] width 320 height 257
click at [395, 17] on button at bounding box center [398, 17] width 6 height 6
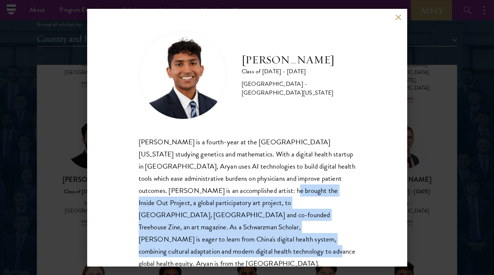
drag, startPoint x: 292, startPoint y: 237, endPoint x: 204, endPoint y: 185, distance: 102.2
click at [204, 185] on div "[PERSON_NAME] is a fourth-year at the [GEOGRAPHIC_DATA][US_STATE] studying gene…" at bounding box center [247, 203] width 217 height 134
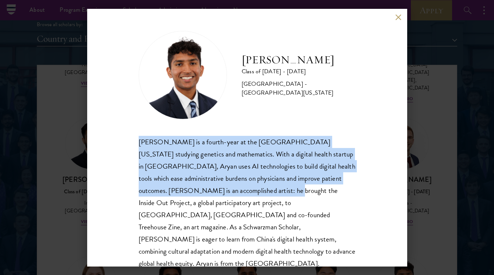
drag, startPoint x: 210, startPoint y: 186, endPoint x: 136, endPoint y: 134, distance: 90.2
click at [136, 135] on div "[PERSON_NAME] Class of [DATE] - [DATE] [GEOGRAPHIC_DATA] - [GEOGRAPHIC_DATA][US…" at bounding box center [247, 137] width 320 height 257
click at [400, 19] on button at bounding box center [398, 17] width 6 height 6
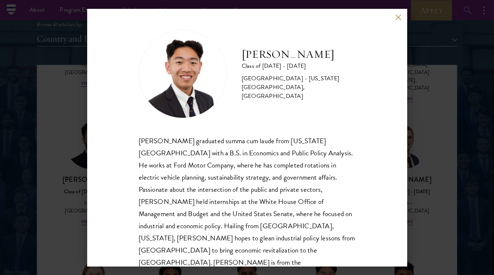
scroll to position [1, 0]
click at [396, 17] on button at bounding box center [398, 17] width 6 height 6
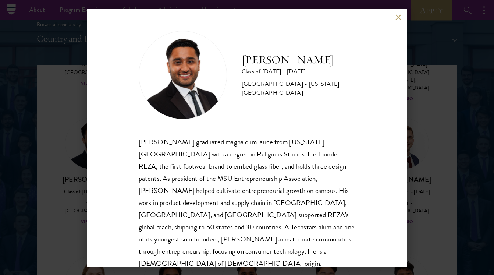
scroll to position [8, 0]
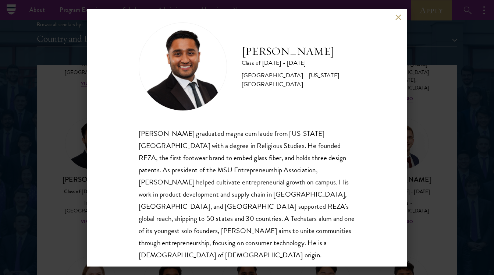
click at [397, 17] on button at bounding box center [398, 17] width 6 height 6
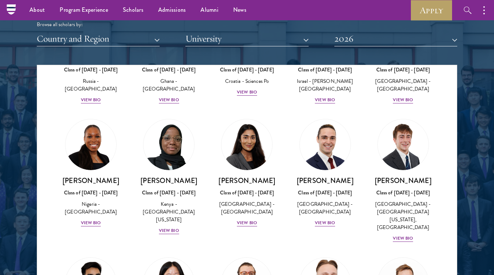
scroll to position [2944, 0]
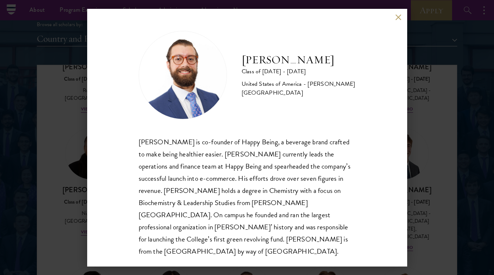
click at [391, 22] on div "[PERSON_NAME] Class of [DATE] - [DATE] [GEOGRAPHIC_DATA] - [PERSON_NAME][GEOGRA…" at bounding box center [247, 137] width 320 height 257
click at [397, 13] on div "[PERSON_NAME] Class of [DATE] - [DATE] [GEOGRAPHIC_DATA] - [PERSON_NAME][GEOGRA…" at bounding box center [247, 137] width 320 height 257
click at [398, 18] on button at bounding box center [398, 17] width 6 height 6
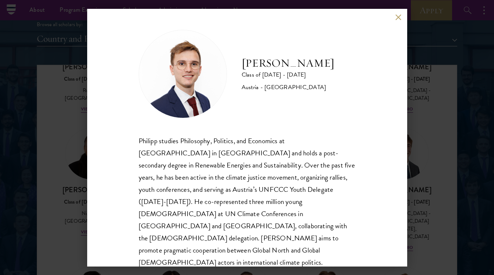
scroll to position [1, 0]
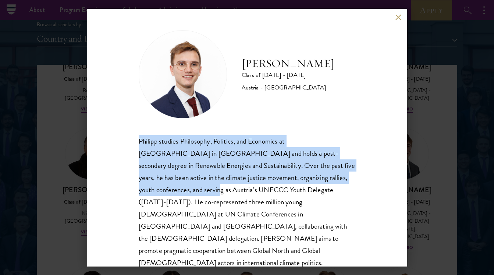
drag, startPoint x: 335, startPoint y: 131, endPoint x: 366, endPoint y: 181, distance: 59.4
click at [366, 181] on div "[PERSON_NAME] Class of [DATE] - [DATE] [GEOGRAPHIC_DATA] - [GEOGRAPHIC_DATA] [P…" at bounding box center [247, 137] width 320 height 257
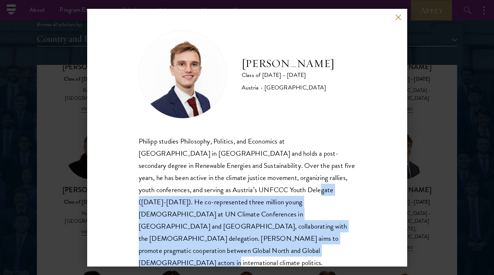
drag, startPoint x: 335, startPoint y: 238, endPoint x: 237, endPoint y: 185, distance: 110.6
click at [237, 185] on div "Philipp studies Philosophy, Politics, and Economics at [GEOGRAPHIC_DATA] in [GE…" at bounding box center [247, 208] width 217 height 146
click at [401, 16] on button at bounding box center [398, 17] width 6 height 6
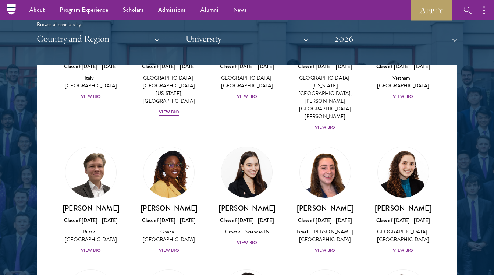
scroll to position [2803, 0]
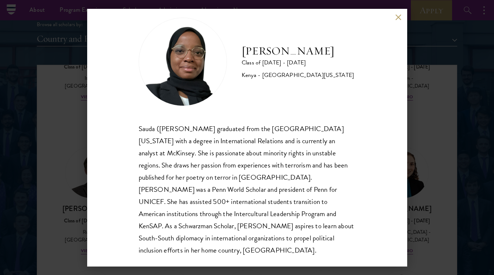
scroll to position [13, 0]
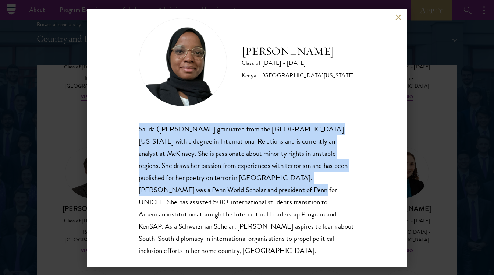
drag, startPoint x: 138, startPoint y: 128, endPoint x: 188, endPoint y: 190, distance: 79.7
click at [188, 190] on div "[PERSON_NAME] Class of [DATE] - [DATE] [GEOGRAPHIC_DATA] - [GEOGRAPHIC_DATA][US…" at bounding box center [247, 137] width 320 height 257
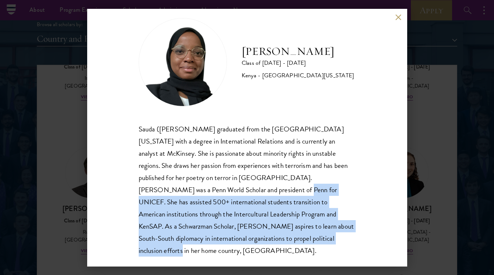
drag, startPoint x: 222, startPoint y: 246, endPoint x: 176, endPoint y: 186, distance: 75.2
click at [176, 186] on div "[PERSON_NAME] Class of [DATE] - [DATE] [GEOGRAPHIC_DATA] - [GEOGRAPHIC_DATA][US…" at bounding box center [247, 137] width 320 height 257
click at [398, 18] on button at bounding box center [398, 17] width 6 height 6
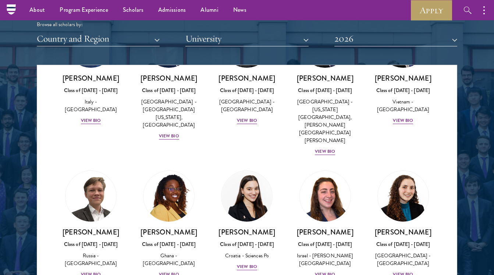
scroll to position [2775, 0]
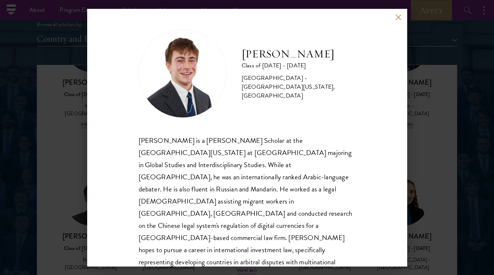
scroll to position [1, 0]
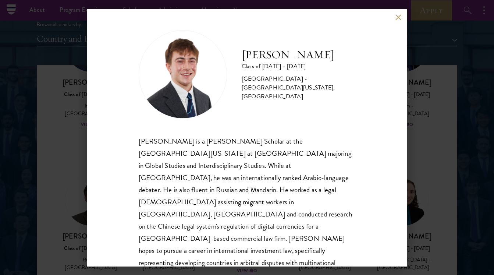
click at [399, 17] on button at bounding box center [398, 17] width 6 height 6
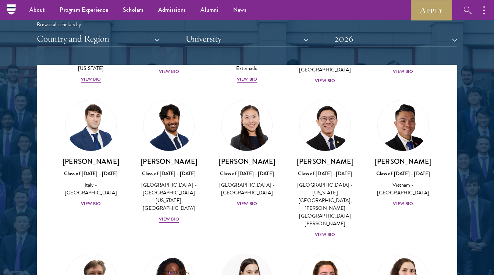
scroll to position [2693, 0]
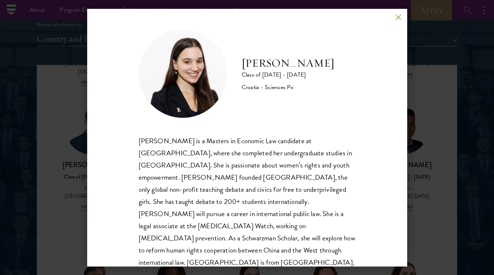
scroll to position [1, 0]
click at [395, 186] on div "[PERSON_NAME] Class of [DATE] - [DATE] Croatia - Sciences Po [PERSON_NAME] is a…" at bounding box center [247, 137] width 320 height 257
click at [421, 205] on div "[PERSON_NAME] Class of [DATE] - [DATE] Croatia - Sciences Po [PERSON_NAME] is a…" at bounding box center [247, 137] width 494 height 275
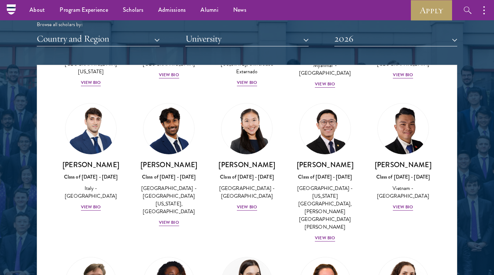
scroll to position [2686, 0]
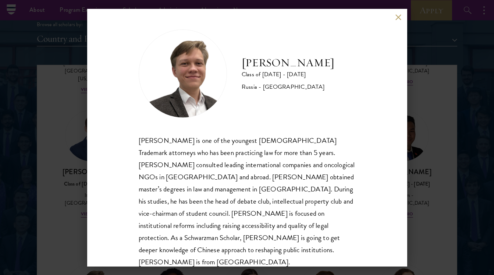
scroll to position [1, 0]
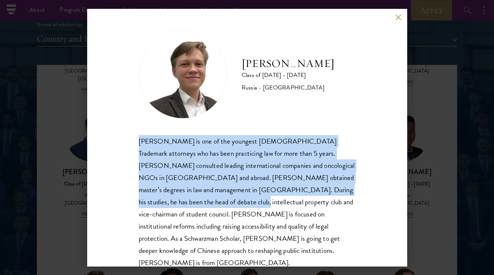
drag, startPoint x: 138, startPoint y: 144, endPoint x: 133, endPoint y: 199, distance: 55.0
click at [133, 199] on div "[PERSON_NAME] Class of [DATE] - [DATE] [GEOGRAPHIC_DATA] - [GEOGRAPHIC_DATA] [P…" at bounding box center [247, 137] width 320 height 257
click at [139, 196] on div "[PERSON_NAME] is one of the youngest [DEMOGRAPHIC_DATA] Trademark attorneys who…" at bounding box center [247, 202] width 217 height 134
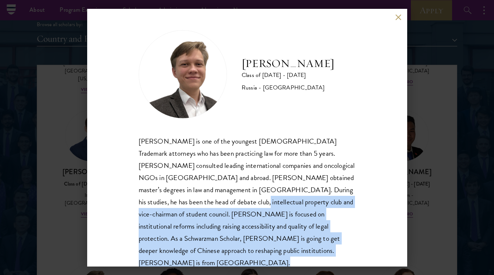
drag, startPoint x: 139, startPoint y: 199, endPoint x: 181, endPoint y: 252, distance: 67.8
click at [181, 252] on div "[PERSON_NAME] Class of [DATE] - [DATE] [GEOGRAPHIC_DATA] - [GEOGRAPHIC_DATA] [P…" at bounding box center [247, 137] width 320 height 257
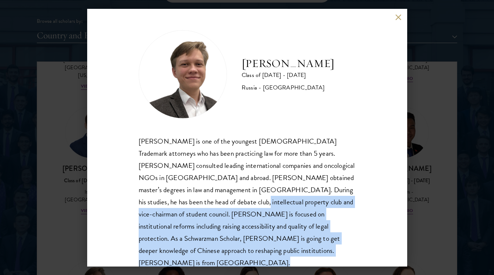
scroll to position [899, 0]
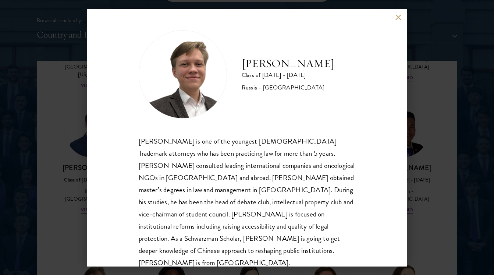
click at [431, 131] on div "[PERSON_NAME] Class of [DATE] - [DATE] [GEOGRAPHIC_DATA] - [GEOGRAPHIC_DATA] [P…" at bounding box center [247, 137] width 494 height 275
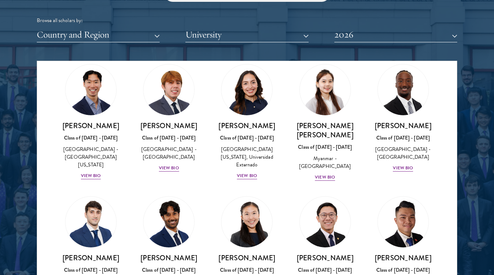
scroll to position [2593, 0]
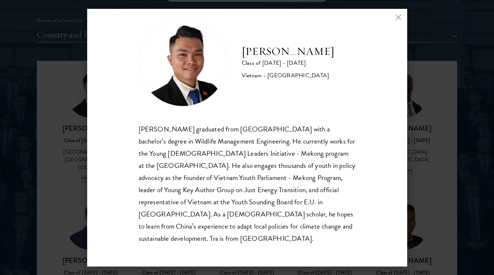
scroll to position [13, 0]
click at [396, 18] on button at bounding box center [398, 17] width 6 height 6
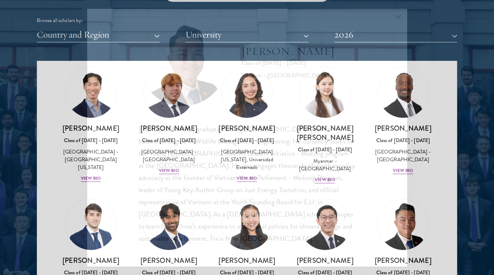
scroll to position [2585, 0]
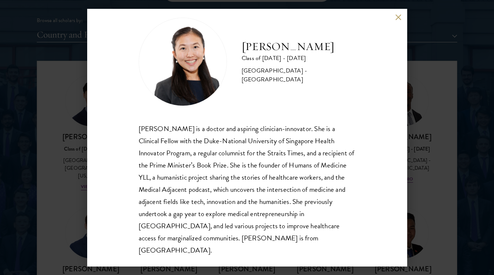
scroll to position [13, 0]
click at [248, 163] on div "[PERSON_NAME] is a doctor and aspiring clinician-innovator. She is a Clinical F…" at bounding box center [247, 190] width 217 height 134
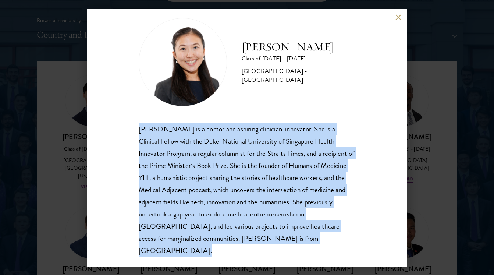
click at [248, 163] on div "[PERSON_NAME] is a doctor and aspiring clinician-innovator. She is a Clinical F…" at bounding box center [247, 190] width 217 height 134
click at [267, 159] on div "[PERSON_NAME] is a doctor and aspiring clinician-innovator. She is a Clinical F…" at bounding box center [247, 190] width 217 height 134
drag, startPoint x: 273, startPoint y: 121, endPoint x: 340, endPoint y: 255, distance: 150.2
click at [340, 255] on div "[PERSON_NAME] Class of [DATE] - [DATE] [GEOGRAPHIC_DATA] - [GEOGRAPHIC_DATA] [P…" at bounding box center [247, 137] width 320 height 257
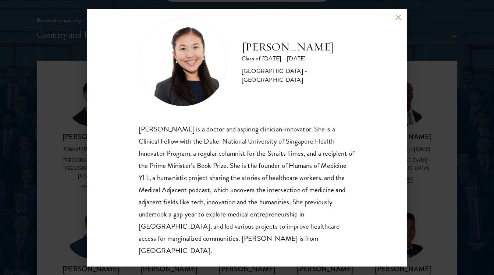
click at [437, 189] on div "[PERSON_NAME] Class of [DATE] - [DATE] [GEOGRAPHIC_DATA] - [GEOGRAPHIC_DATA] [P…" at bounding box center [247, 137] width 494 height 275
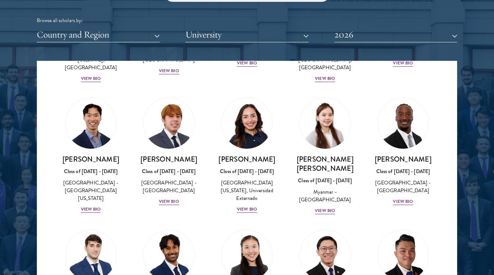
scroll to position [2551, 0]
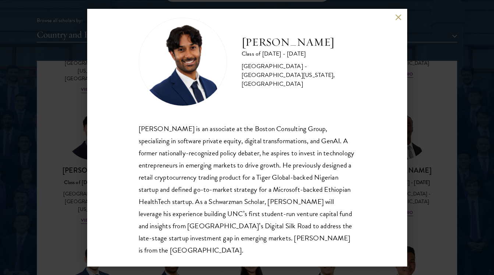
scroll to position [13, 0]
click at [416, 182] on div "[PERSON_NAME] Class of [DATE] - [DATE] [GEOGRAPHIC_DATA] - [GEOGRAPHIC_DATA][US…" at bounding box center [247, 137] width 494 height 275
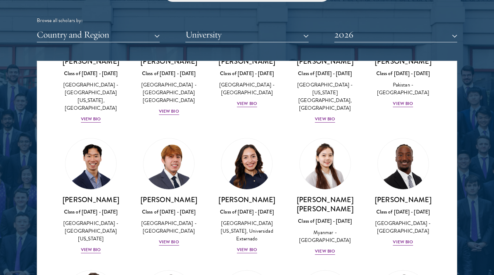
scroll to position [2519, 0]
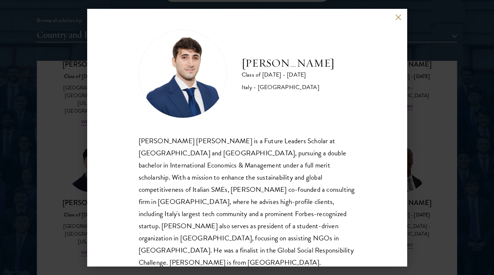
scroll to position [1, 0]
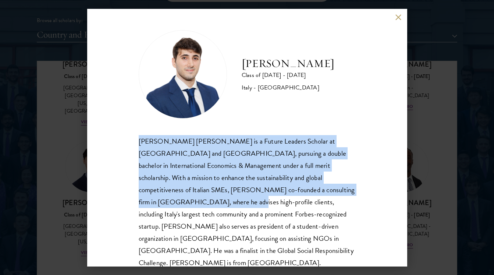
drag, startPoint x: 139, startPoint y: 142, endPoint x: 139, endPoint y: 202, distance: 59.9
click at [139, 202] on div "[PERSON_NAME] [PERSON_NAME] is a Future Leaders Scholar at [GEOGRAPHIC_DATA] an…" at bounding box center [247, 202] width 217 height 134
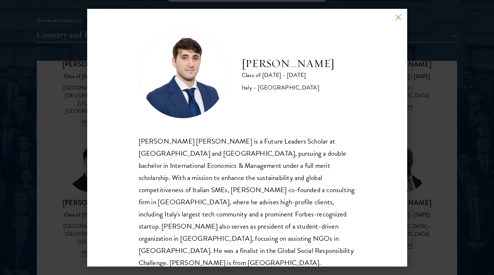
click at [416, 167] on div "[PERSON_NAME] Class of [DATE] - [DATE] [GEOGRAPHIC_DATA] - [GEOGRAPHIC_DATA] [P…" at bounding box center [247, 137] width 494 height 275
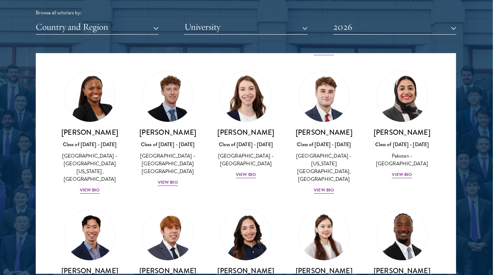
scroll to position [2436, 0]
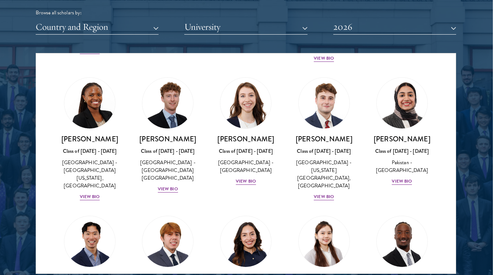
click at [285, 26] on button "University" at bounding box center [245, 26] width 123 height 15
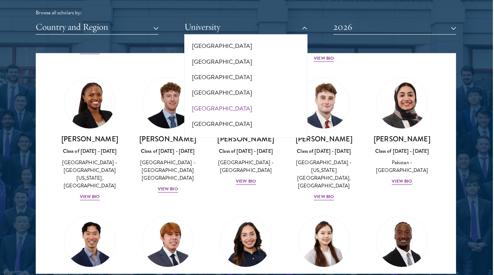
scroll to position [292, 0]
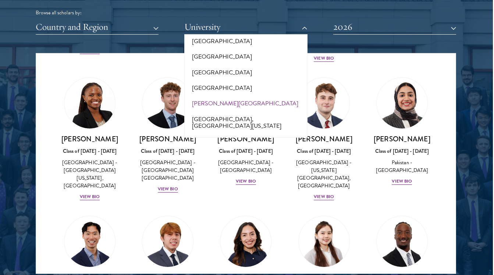
click at [227, 96] on button "[PERSON_NAME][GEOGRAPHIC_DATA]" at bounding box center [245, 103] width 118 height 15
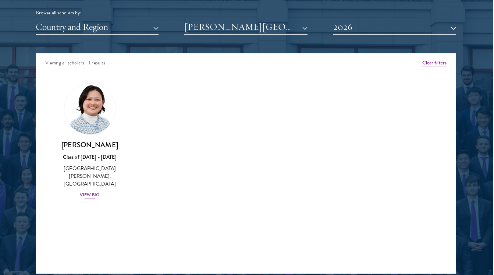
click at [95, 154] on div "Class of [DATE] - [DATE]" at bounding box center [89, 157] width 63 height 8
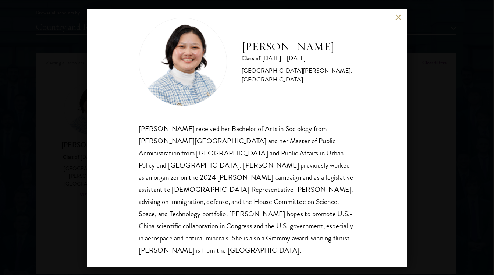
scroll to position [13, 0]
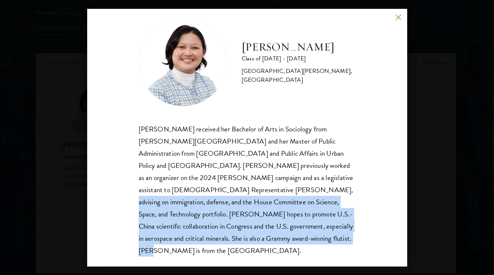
drag, startPoint x: 213, startPoint y: 235, endPoint x: 168, endPoint y: 186, distance: 66.9
click at [168, 186] on div "[PERSON_NAME] received her Bachelor of Arts in Sociology from [PERSON_NAME][GEO…" at bounding box center [247, 190] width 217 height 134
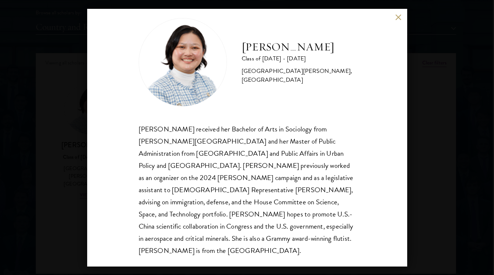
click at [171, 184] on div "[PERSON_NAME] received her Bachelor of Arts in Sociology from [PERSON_NAME][GEO…" at bounding box center [247, 190] width 217 height 134
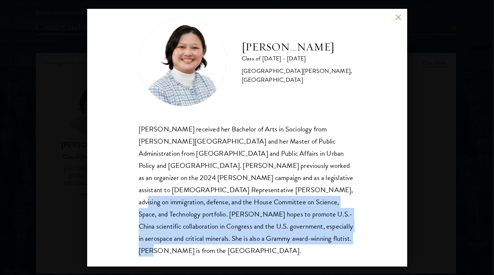
drag, startPoint x: 175, startPoint y: 185, endPoint x: 213, endPoint y: 240, distance: 67.1
click at [213, 240] on div "[PERSON_NAME] received her Bachelor of Arts in Sociology from [PERSON_NAME][GEO…" at bounding box center [247, 190] width 217 height 134
click at [227, 239] on div "[PERSON_NAME] received her Bachelor of Arts in Sociology from [PERSON_NAME][GEO…" at bounding box center [247, 190] width 217 height 134
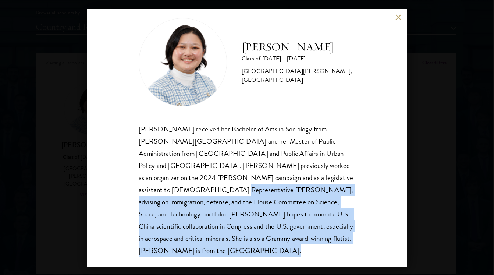
drag, startPoint x: 227, startPoint y: 239, endPoint x: 278, endPoint y: 178, distance: 79.4
click at [278, 178] on div "[PERSON_NAME] received her Bachelor of Arts in Sociology from [PERSON_NAME][GEO…" at bounding box center [247, 190] width 217 height 134
click at [277, 178] on div "[PERSON_NAME] received her Bachelor of Arts in Sociology from [PERSON_NAME][GEO…" at bounding box center [247, 190] width 217 height 134
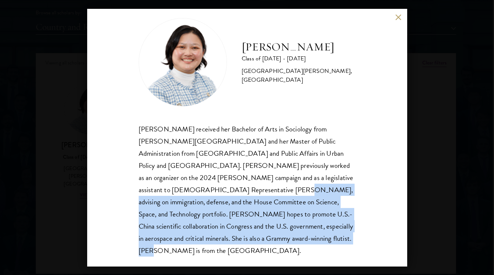
drag, startPoint x: 135, startPoint y: 188, endPoint x: 236, endPoint y: 255, distance: 121.0
click at [236, 255] on div "[PERSON_NAME] Class of [DATE] - [DATE] [GEOGRAPHIC_DATA] - [PERSON_NAME][GEOGRA…" at bounding box center [247, 137] width 320 height 257
click at [263, 245] on div "[PERSON_NAME] Class of [DATE] - [DATE] [GEOGRAPHIC_DATA] - [PERSON_NAME][GEOGRA…" at bounding box center [247, 137] width 320 height 257
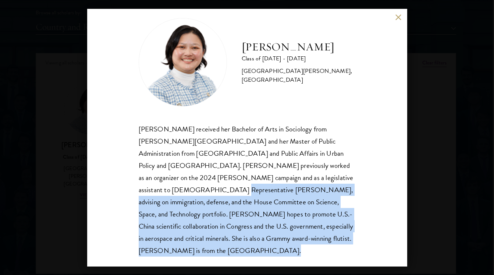
drag, startPoint x: 263, startPoint y: 245, endPoint x: 288, endPoint y: 177, distance: 72.1
click at [288, 177] on div "[PERSON_NAME] Class of [DATE] - [DATE] [GEOGRAPHIC_DATA] - [PERSON_NAME][GEOGRA…" at bounding box center [247, 137] width 320 height 257
click at [268, 209] on div "[PERSON_NAME] received her Bachelor of Arts in Sociology from [PERSON_NAME][GEO…" at bounding box center [247, 190] width 217 height 134
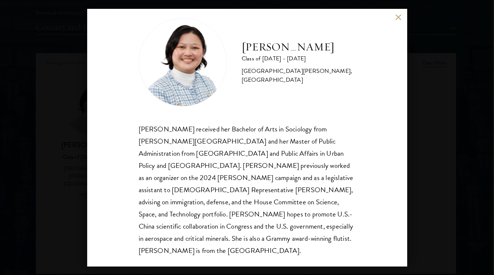
click at [403, 16] on div "[PERSON_NAME] Class of [DATE] - [DATE] [GEOGRAPHIC_DATA] - [PERSON_NAME][GEOGRA…" at bounding box center [247, 137] width 320 height 257
click at [397, 16] on button at bounding box center [398, 17] width 6 height 6
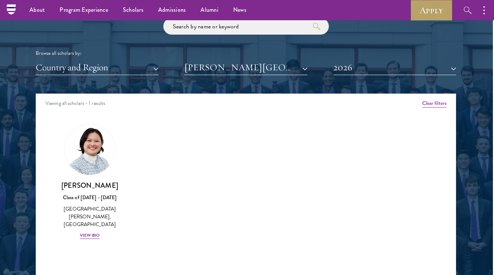
scroll to position [857, 1]
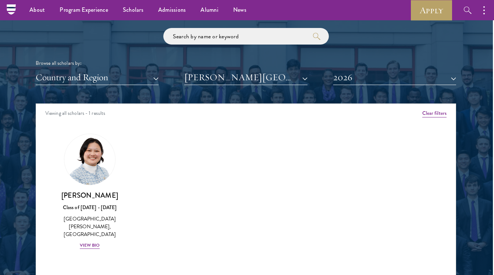
click at [240, 80] on button "[PERSON_NAME][GEOGRAPHIC_DATA]" at bounding box center [245, 77] width 123 height 15
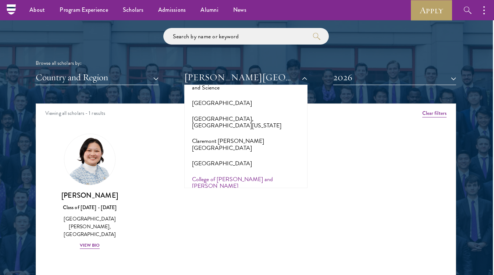
scroll to position [1031, 0]
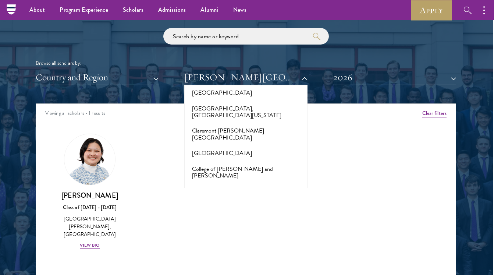
click at [236, 199] on button "[GEOGRAPHIC_DATA]" at bounding box center [245, 206] width 118 height 15
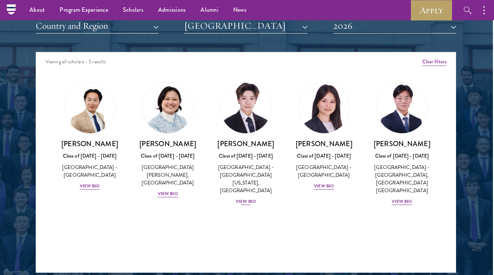
scroll to position [916, 1]
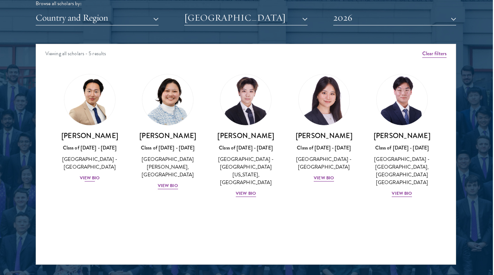
click at [89, 174] on div "View Bio" at bounding box center [90, 177] width 20 height 7
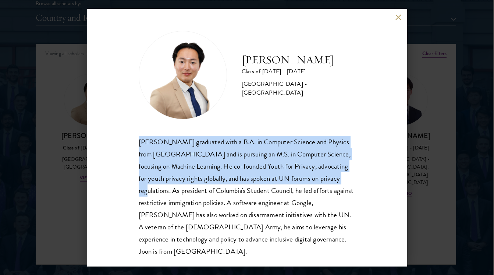
drag, startPoint x: 129, startPoint y: 134, endPoint x: 137, endPoint y: 195, distance: 61.5
click at [137, 195] on div "[PERSON_NAME] Class of [DATE] - [DATE] [GEOGRAPHIC_DATA] - [GEOGRAPHIC_DATA] [P…" at bounding box center [247, 137] width 320 height 257
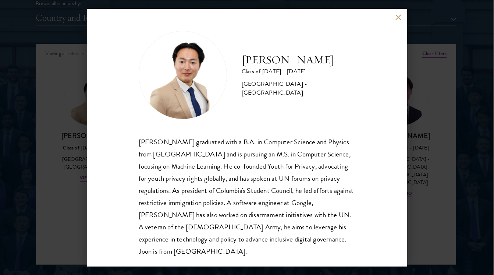
click at [140, 199] on div "[PERSON_NAME] graduated with a B.A. in Computer Science and Physics from [GEOGR…" at bounding box center [247, 196] width 217 height 121
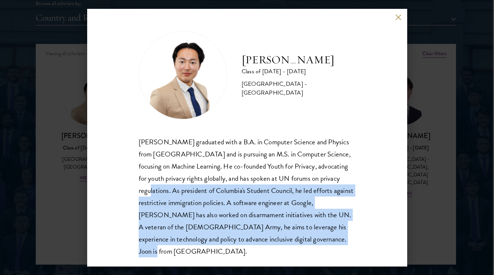
drag, startPoint x: 140, startPoint y: 192, endPoint x: 150, endPoint y: 245, distance: 54.3
click at [150, 245] on div "[PERSON_NAME] Class of [DATE] - [DATE] [GEOGRAPHIC_DATA] - [GEOGRAPHIC_DATA] [P…" at bounding box center [247, 137] width 320 height 257
click at [222, 190] on div "[PERSON_NAME] graduated with a B.A. in Computer Science and Physics from [GEOGR…" at bounding box center [247, 196] width 217 height 121
drag, startPoint x: 235, startPoint y: 190, endPoint x: 295, endPoint y: 236, distance: 75.5
click at [295, 236] on div "[PERSON_NAME] graduated with a B.A. in Computer Science and Physics from [GEOGR…" at bounding box center [247, 196] width 217 height 121
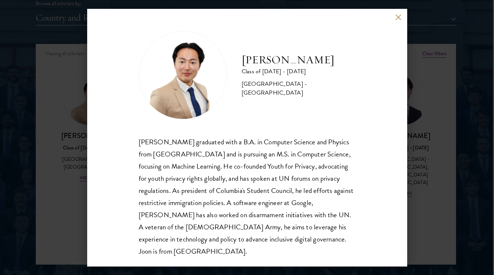
click at [395, 17] on div "[PERSON_NAME] Class of [DATE] - [DATE] [GEOGRAPHIC_DATA] - [GEOGRAPHIC_DATA] [P…" at bounding box center [247, 137] width 320 height 257
click at [399, 16] on button at bounding box center [398, 17] width 6 height 6
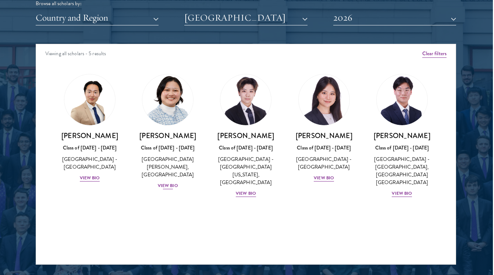
click at [162, 184] on div "View Bio" at bounding box center [168, 185] width 20 height 7
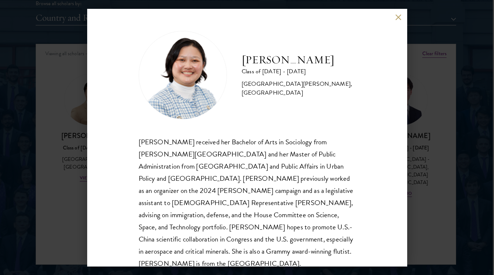
scroll to position [8, 0]
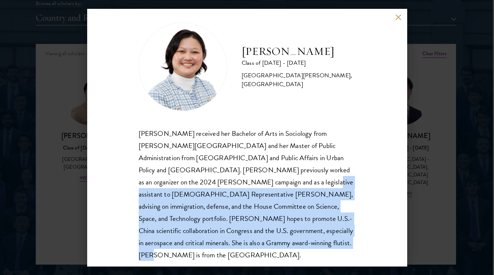
drag, startPoint x: 207, startPoint y: 245, endPoint x: 174, endPoint y: 185, distance: 68.2
click at [174, 185] on div "[PERSON_NAME] received her Bachelor of Arts in Sociology from [PERSON_NAME][GEO…" at bounding box center [247, 194] width 217 height 134
click at [396, 16] on button at bounding box center [398, 17] width 6 height 6
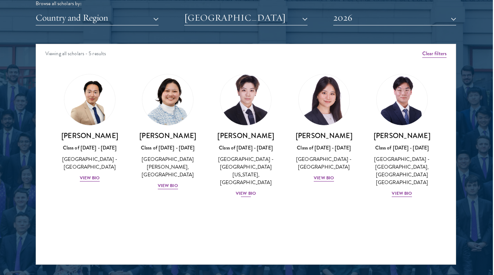
click at [242, 177] on div "[PERSON_NAME] Class of [DATE] - [DATE] [GEOGRAPHIC_DATA] - [GEOGRAPHIC_DATA][US…" at bounding box center [245, 164] width 63 height 67
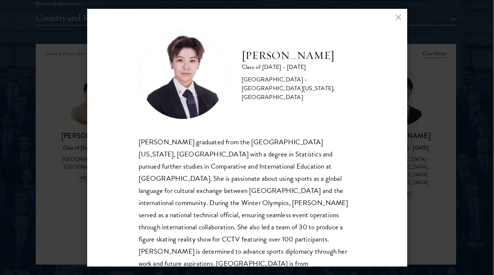
scroll to position [10, 0]
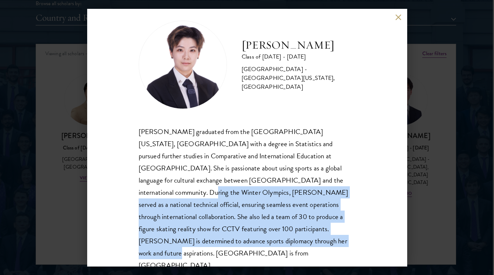
drag, startPoint x: 243, startPoint y: 241, endPoint x: 291, endPoint y: 181, distance: 76.7
click at [291, 181] on div "[PERSON_NAME] graduated from the [GEOGRAPHIC_DATA][US_STATE], [GEOGRAPHIC_DATA]…" at bounding box center [247, 198] width 217 height 146
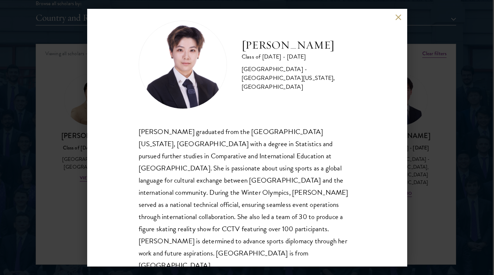
click at [287, 182] on div "[PERSON_NAME] graduated from the [GEOGRAPHIC_DATA][US_STATE], [GEOGRAPHIC_DATA]…" at bounding box center [247, 198] width 217 height 146
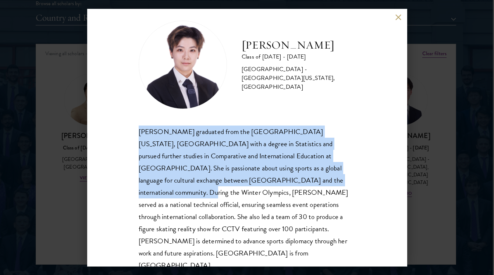
drag, startPoint x: 290, startPoint y: 182, endPoint x: 284, endPoint y: 230, distance: 48.6
click at [266, 180] on div "[PERSON_NAME] graduated from the [GEOGRAPHIC_DATA][US_STATE], [GEOGRAPHIC_DATA]…" at bounding box center [247, 198] width 217 height 146
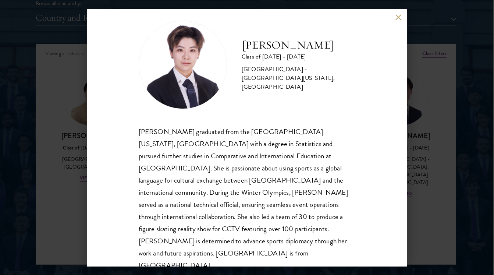
click at [288, 237] on div "[PERSON_NAME] graduated from the [GEOGRAPHIC_DATA][US_STATE], [GEOGRAPHIC_DATA]…" at bounding box center [247, 198] width 217 height 146
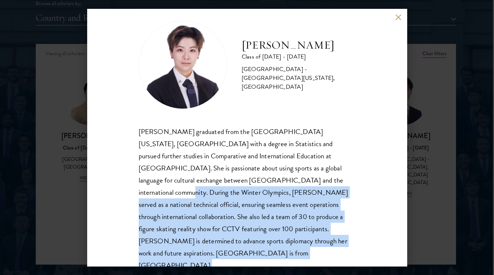
drag, startPoint x: 288, startPoint y: 237, endPoint x: 288, endPoint y: 181, distance: 55.9
click at [288, 181] on div "[PERSON_NAME] graduated from the [GEOGRAPHIC_DATA][US_STATE], [GEOGRAPHIC_DATA]…" at bounding box center [247, 198] width 217 height 146
click at [265, 189] on div "[PERSON_NAME] graduated from the [GEOGRAPHIC_DATA][US_STATE], [GEOGRAPHIC_DATA]…" at bounding box center [247, 198] width 217 height 146
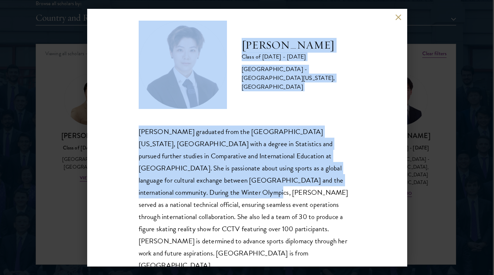
scroll to position [13, 0]
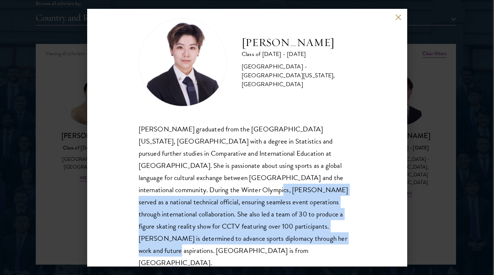
drag, startPoint x: 136, startPoint y: 186, endPoint x: 199, endPoint y: 260, distance: 97.0
click at [199, 260] on div "[PERSON_NAME] Class of [DATE] - [DATE] [GEOGRAPHIC_DATA] - [GEOGRAPHIC_DATA][US…" at bounding box center [247, 137] width 320 height 257
click at [266, 239] on div "[PERSON_NAME] graduated from the [GEOGRAPHIC_DATA][US_STATE], [GEOGRAPHIC_DATA]…" at bounding box center [247, 196] width 217 height 146
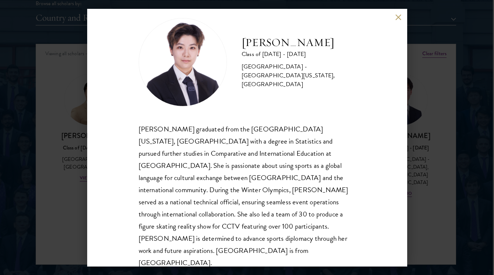
click at [399, 19] on button at bounding box center [398, 17] width 6 height 6
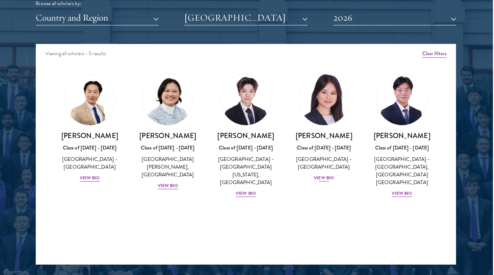
click at [325, 174] on div "View Bio" at bounding box center [324, 177] width 20 height 7
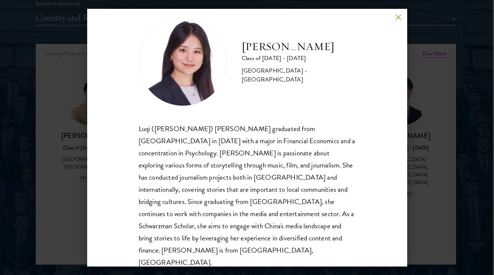
scroll to position [13, 0]
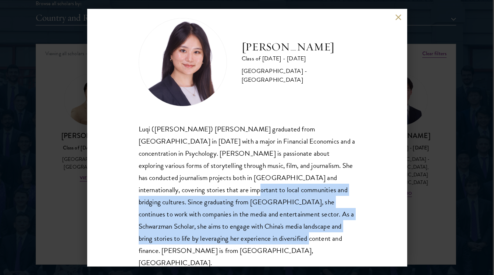
drag, startPoint x: 255, startPoint y: 235, endPoint x: 157, endPoint y: 187, distance: 109.2
click at [157, 187] on div "Luqi ([PERSON_NAME]) [PERSON_NAME] graduated from [GEOGRAPHIC_DATA] in [DATE] w…" at bounding box center [247, 196] width 217 height 146
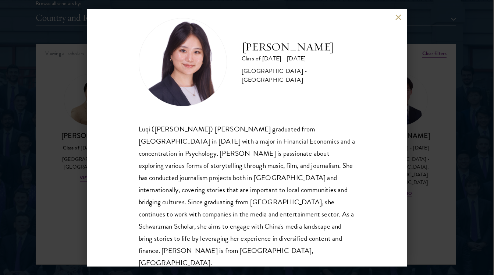
click at [155, 183] on div "Luqi ([PERSON_NAME]) [PERSON_NAME] graduated from [GEOGRAPHIC_DATA] in [DATE] w…" at bounding box center [247, 196] width 217 height 146
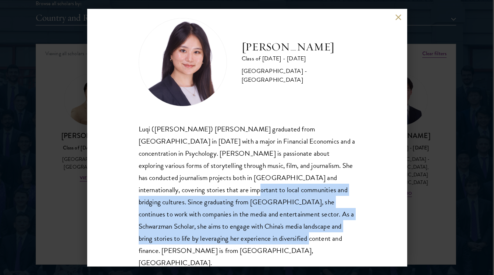
drag, startPoint x: 159, startPoint y: 188, endPoint x: 211, endPoint y: 247, distance: 78.6
click at [211, 247] on div "[PERSON_NAME] Class of [DATE] - [DATE] [GEOGRAPHIC_DATA] - [GEOGRAPHIC_DATA] Lu…" at bounding box center [247, 137] width 320 height 257
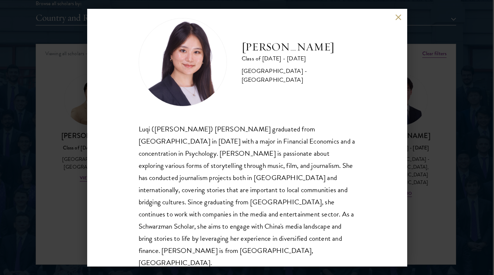
click at [226, 240] on div "Luqi ([PERSON_NAME]) [PERSON_NAME] graduated from [GEOGRAPHIC_DATA] in [DATE] w…" at bounding box center [247, 196] width 217 height 146
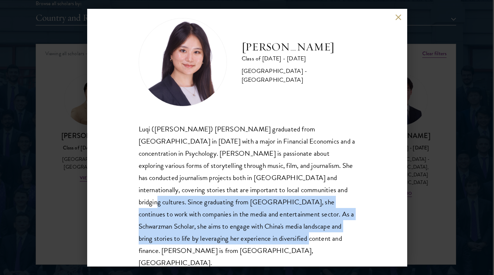
drag, startPoint x: 230, startPoint y: 238, endPoint x: 269, endPoint y: 183, distance: 67.2
click at [269, 183] on div "Luqi ([PERSON_NAME]) [PERSON_NAME] graduated from [GEOGRAPHIC_DATA] in [DATE] w…" at bounding box center [247, 196] width 217 height 146
click at [399, 15] on button at bounding box center [398, 17] width 6 height 6
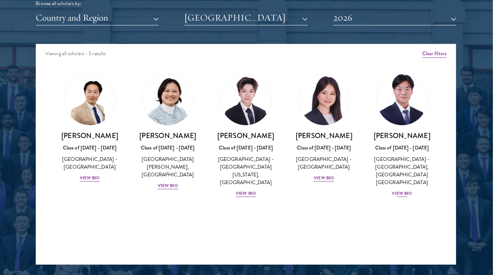
click at [396, 169] on div "[PERSON_NAME] Class of [DATE] - [DATE] [GEOGRAPHIC_DATA] - [GEOGRAPHIC_DATA], […" at bounding box center [401, 164] width 63 height 67
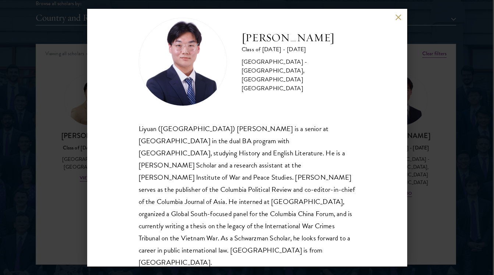
scroll to position [13, 0]
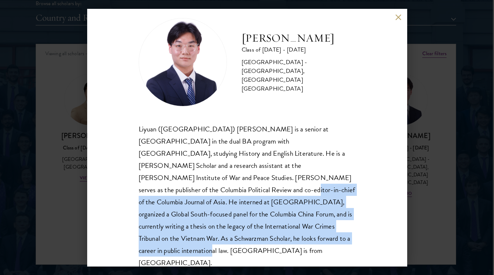
drag, startPoint x: 191, startPoint y: 252, endPoint x: 289, endPoint y: 178, distance: 122.3
click at [289, 178] on div "[PERSON_NAME] Class of [DATE] - [DATE] [GEOGRAPHIC_DATA] - [GEOGRAPHIC_DATA], […" at bounding box center [247, 137] width 320 height 257
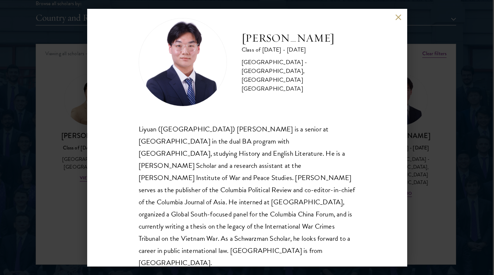
click at [422, 187] on div "[PERSON_NAME] Class of [DATE] - [DATE] [GEOGRAPHIC_DATA] - [GEOGRAPHIC_DATA], […" at bounding box center [247, 137] width 494 height 275
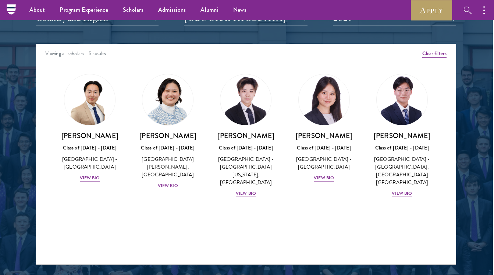
scroll to position [894, 1]
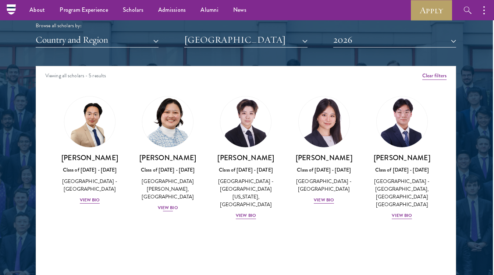
click at [171, 200] on div "[PERSON_NAME] Class of [DATE] - [DATE] [GEOGRAPHIC_DATA] - [PERSON_NAME][GEOGRA…" at bounding box center [167, 182] width 63 height 59
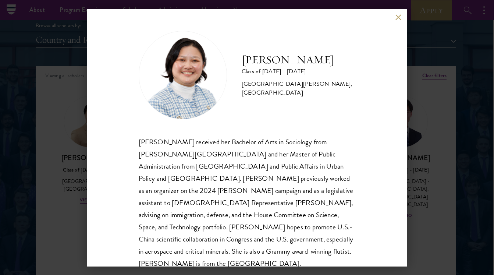
click at [397, 18] on button at bounding box center [398, 17] width 6 height 6
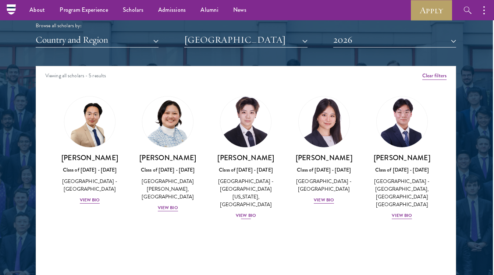
click at [252, 212] on div "View Bio" at bounding box center [246, 215] width 20 height 7
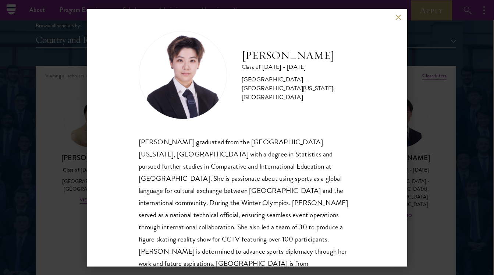
click at [396, 20] on button at bounding box center [398, 17] width 6 height 6
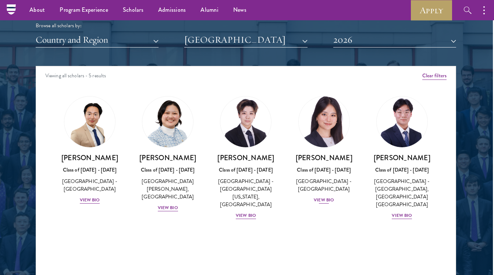
click at [326, 196] on div "View Bio" at bounding box center [324, 199] width 20 height 7
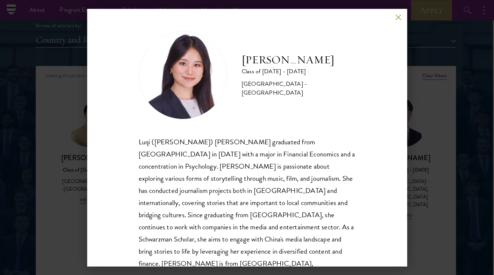
click at [398, 16] on button at bounding box center [398, 17] width 6 height 6
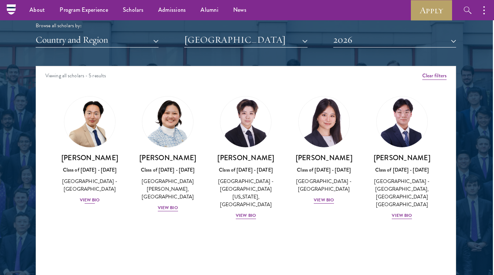
click at [88, 191] on div "[PERSON_NAME] Class of [DATE] - [DATE] [GEOGRAPHIC_DATA] - [GEOGRAPHIC_DATA] Vi…" at bounding box center [89, 178] width 63 height 51
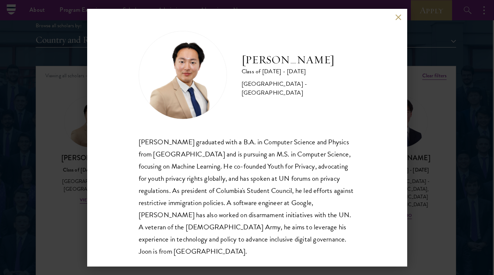
click at [382, 26] on div "[PERSON_NAME] Class of [DATE] - [DATE] [GEOGRAPHIC_DATA] - [GEOGRAPHIC_DATA] [P…" at bounding box center [247, 137] width 320 height 257
click at [403, 17] on div "[PERSON_NAME] Class of [DATE] - [DATE] [GEOGRAPHIC_DATA] - [GEOGRAPHIC_DATA] [P…" at bounding box center [247, 137] width 320 height 257
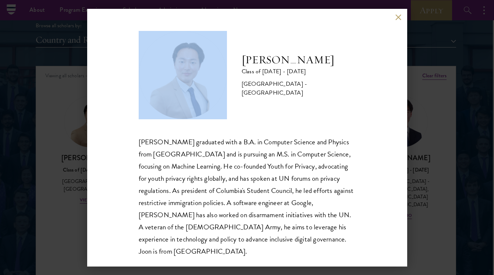
click at [401, 15] on div "[PERSON_NAME] Class of [DATE] - [DATE] [GEOGRAPHIC_DATA] - [GEOGRAPHIC_DATA] [P…" at bounding box center [247, 137] width 320 height 257
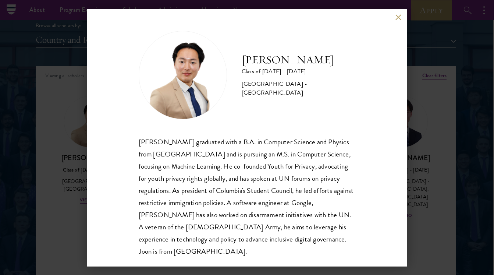
click at [401, 14] on div "[PERSON_NAME] Class of [DATE] - [DATE] [GEOGRAPHIC_DATA] - [GEOGRAPHIC_DATA] [P…" at bounding box center [247, 137] width 320 height 257
click at [398, 12] on div "[PERSON_NAME] Class of [DATE] - [DATE] [GEOGRAPHIC_DATA] - [GEOGRAPHIC_DATA] [P…" at bounding box center [247, 137] width 320 height 257
click at [400, 16] on button at bounding box center [398, 17] width 6 height 6
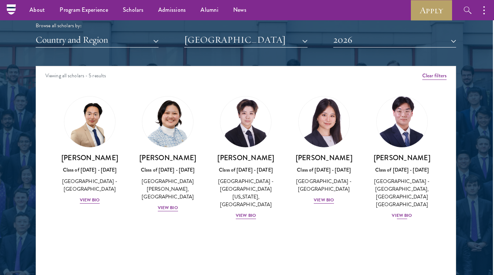
click at [401, 212] on div "View Bio" at bounding box center [402, 215] width 20 height 7
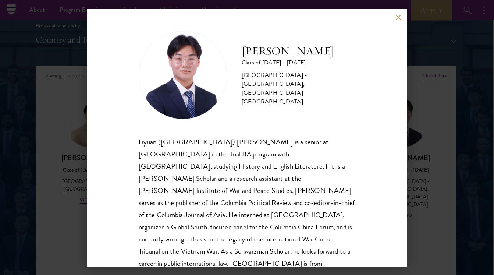
click at [393, 16] on div "[PERSON_NAME] Class of [DATE] - [DATE] [GEOGRAPHIC_DATA] - [GEOGRAPHIC_DATA], […" at bounding box center [247, 137] width 320 height 257
click at [399, 16] on button at bounding box center [398, 17] width 6 height 6
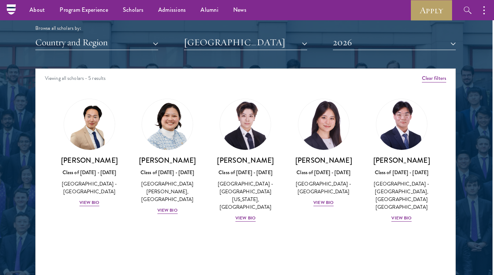
scroll to position [894, 1]
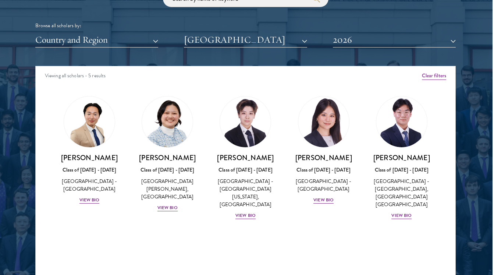
click at [240, 40] on button "[GEOGRAPHIC_DATA]" at bounding box center [245, 39] width 123 height 15
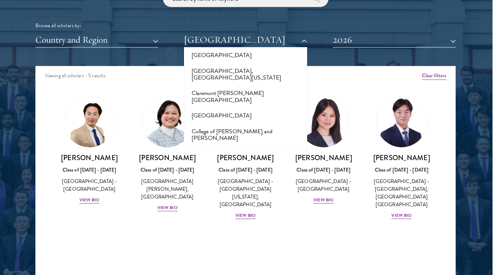
click at [165, 75] on div "Viewing all scholars - 5 results" at bounding box center [246, 76] width 420 height 21
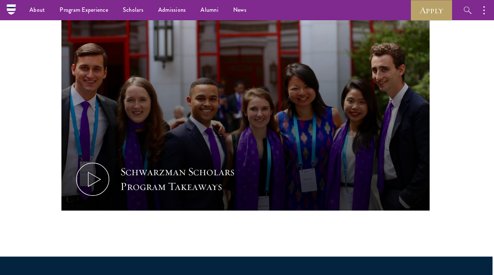
scroll to position [202, 1]
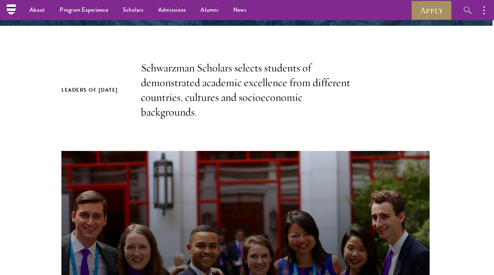
click at [427, 14] on link "Apply" at bounding box center [431, 10] width 41 height 20
